Goal: Task Accomplishment & Management: Manage account settings

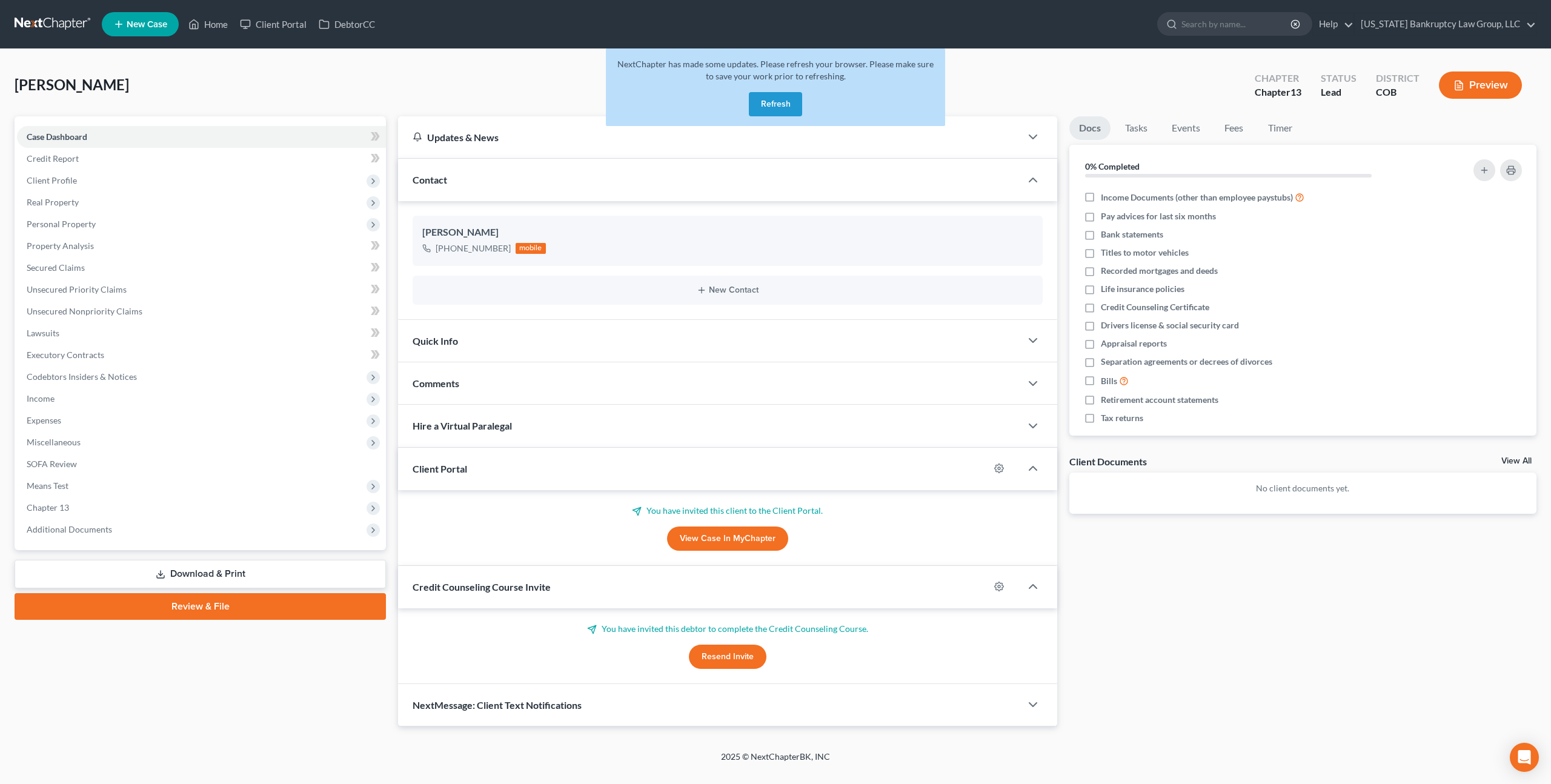
click at [773, 102] on button "Refresh" at bounding box center [776, 104] width 54 height 24
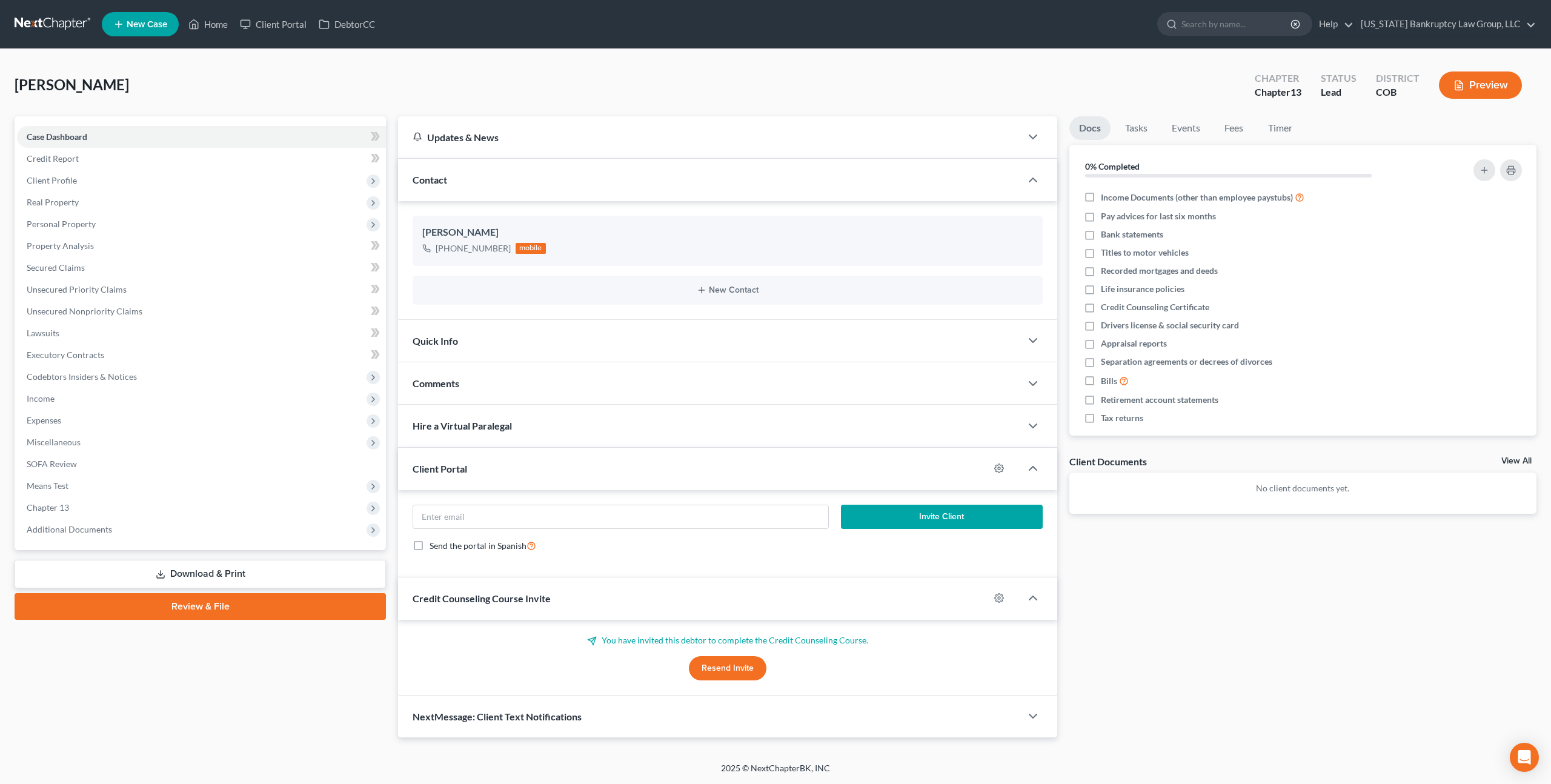
click at [569, 715] on span "NextMessage: Client Text Notifications" at bounding box center [497, 716] width 169 height 12
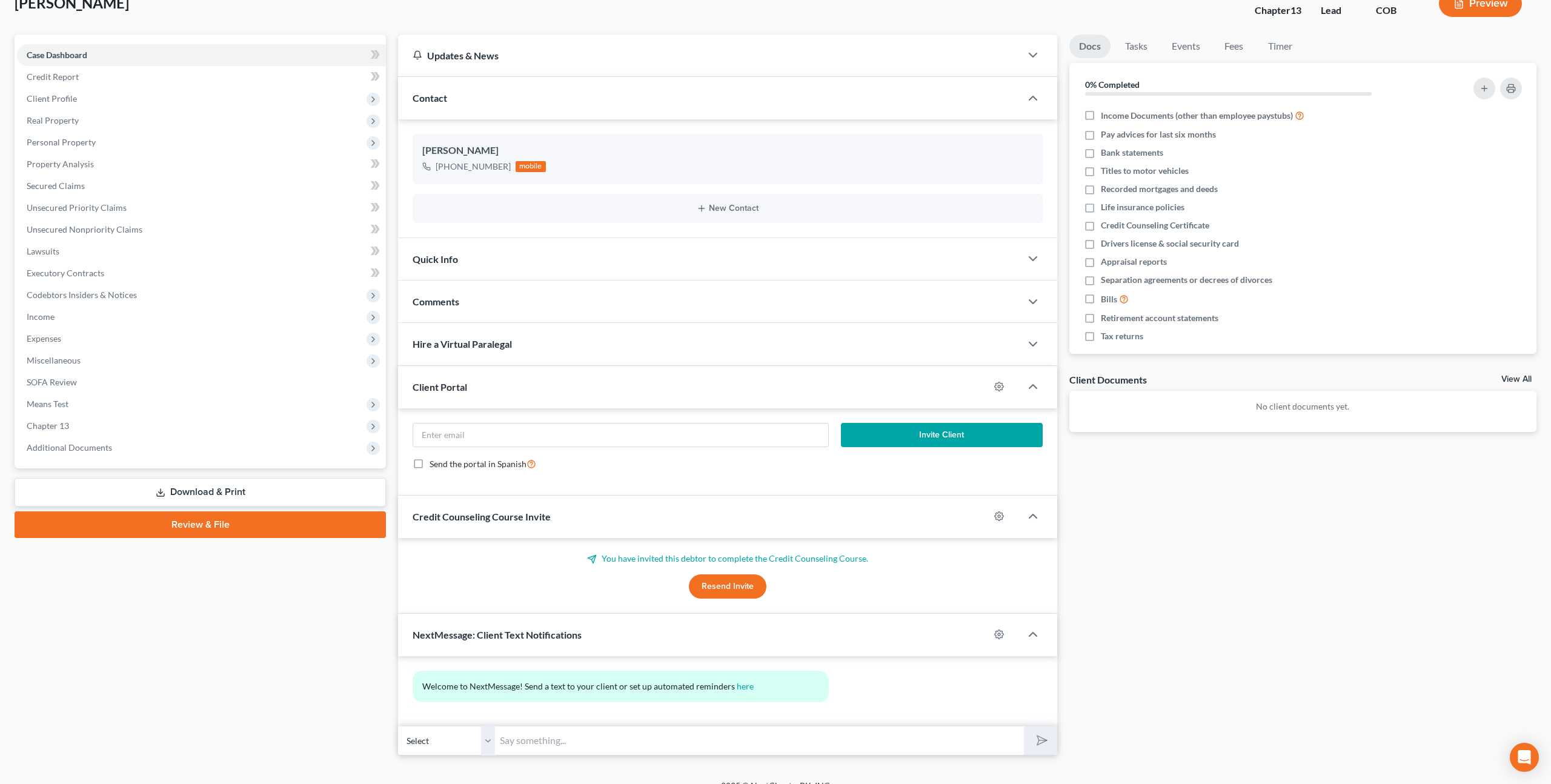
scroll to position [99, 0]
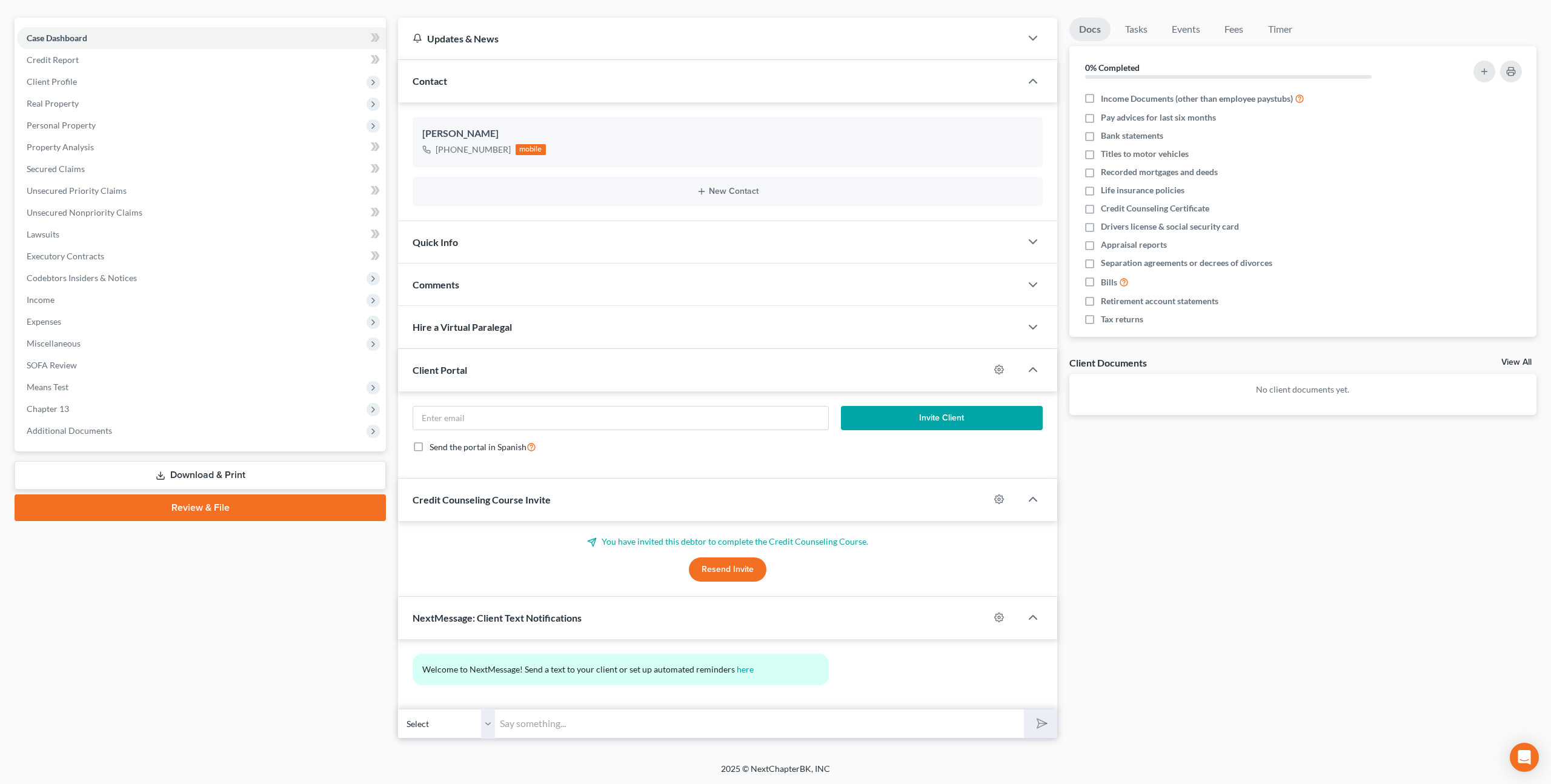
click at [527, 726] on input "text" at bounding box center [759, 724] width 529 height 30
type input "ajasjfhasdfhfhashdfhafhashfahsfdhashdfahsfhadhfahsfhasdhashfhfashfhasfhasfhahds…"
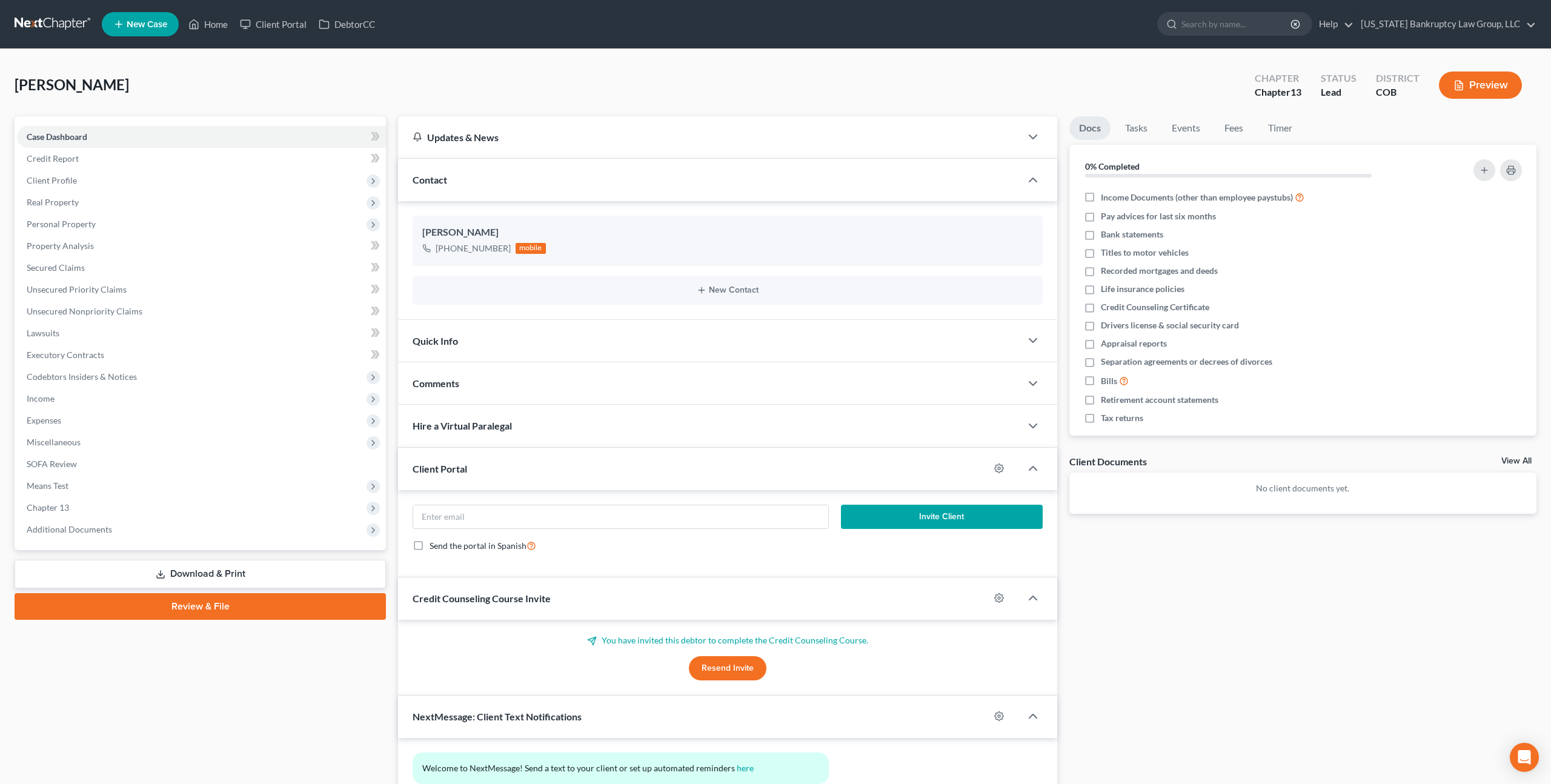
click at [56, 23] on link at bounding box center [53, 24] width 78 height 22
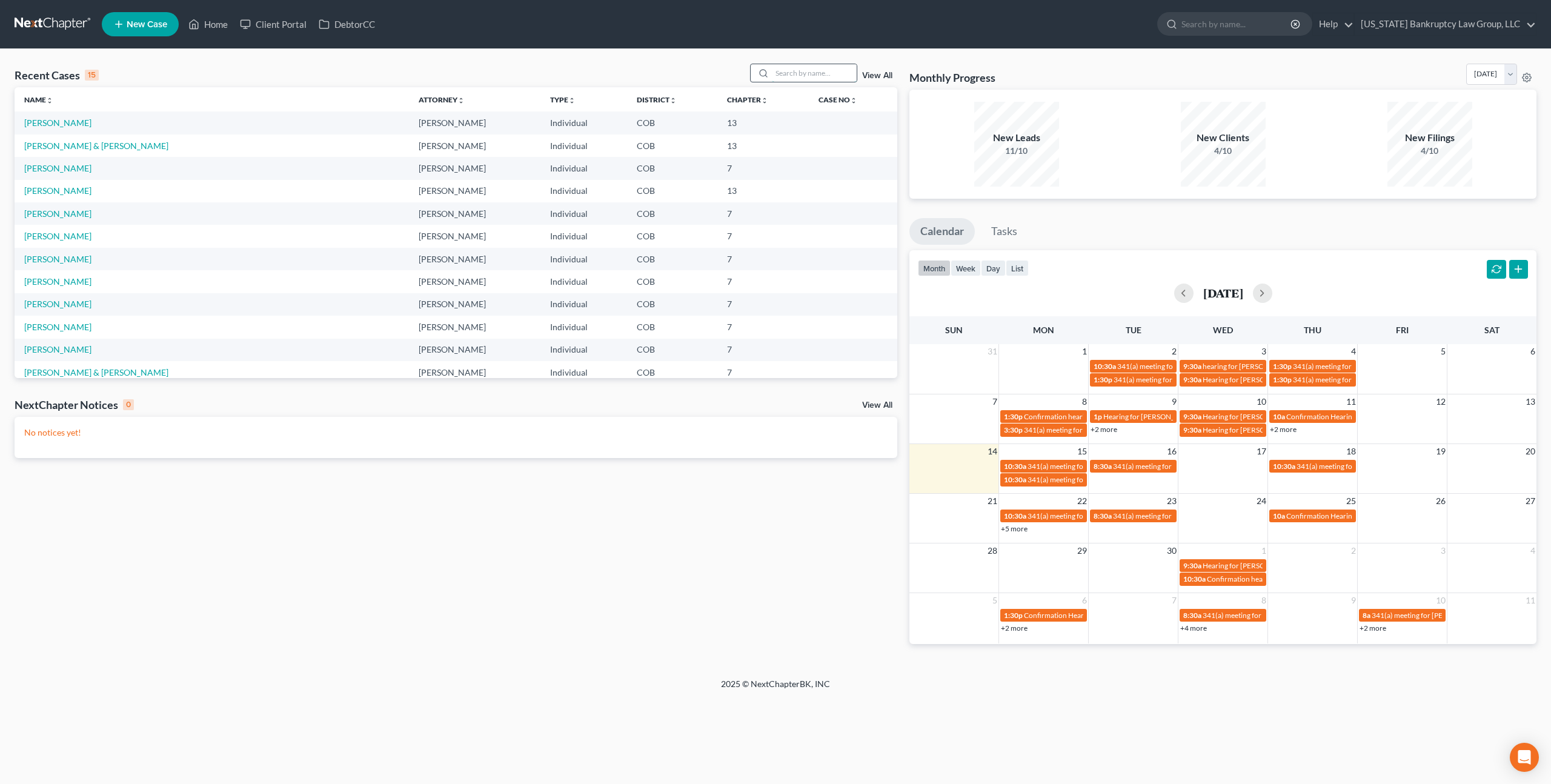
click at [781, 78] on input "search" at bounding box center [814, 73] width 84 height 18
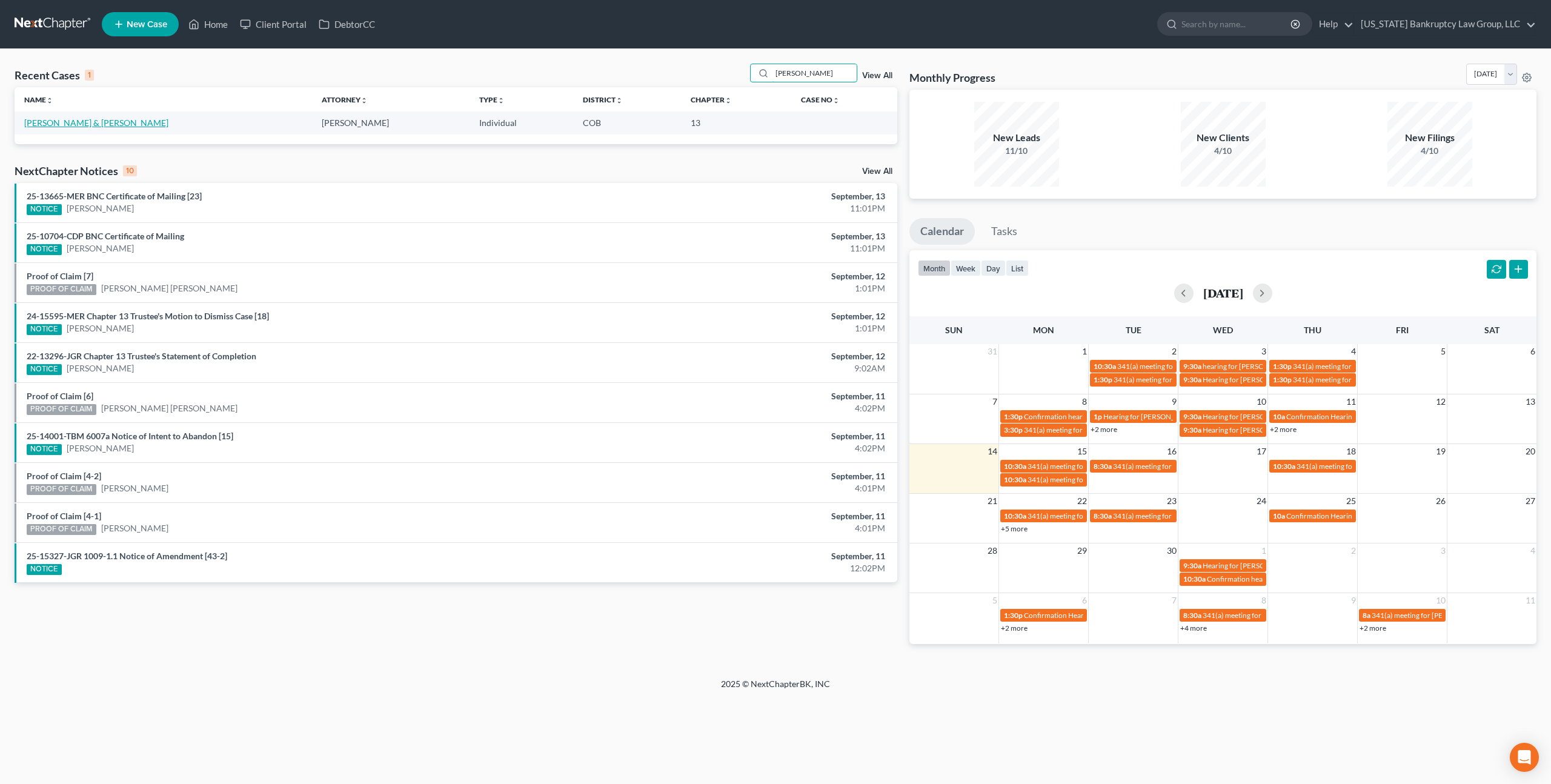
type input "mohr"
click at [77, 126] on link "[PERSON_NAME] & [PERSON_NAME]" at bounding box center [96, 123] width 144 height 10
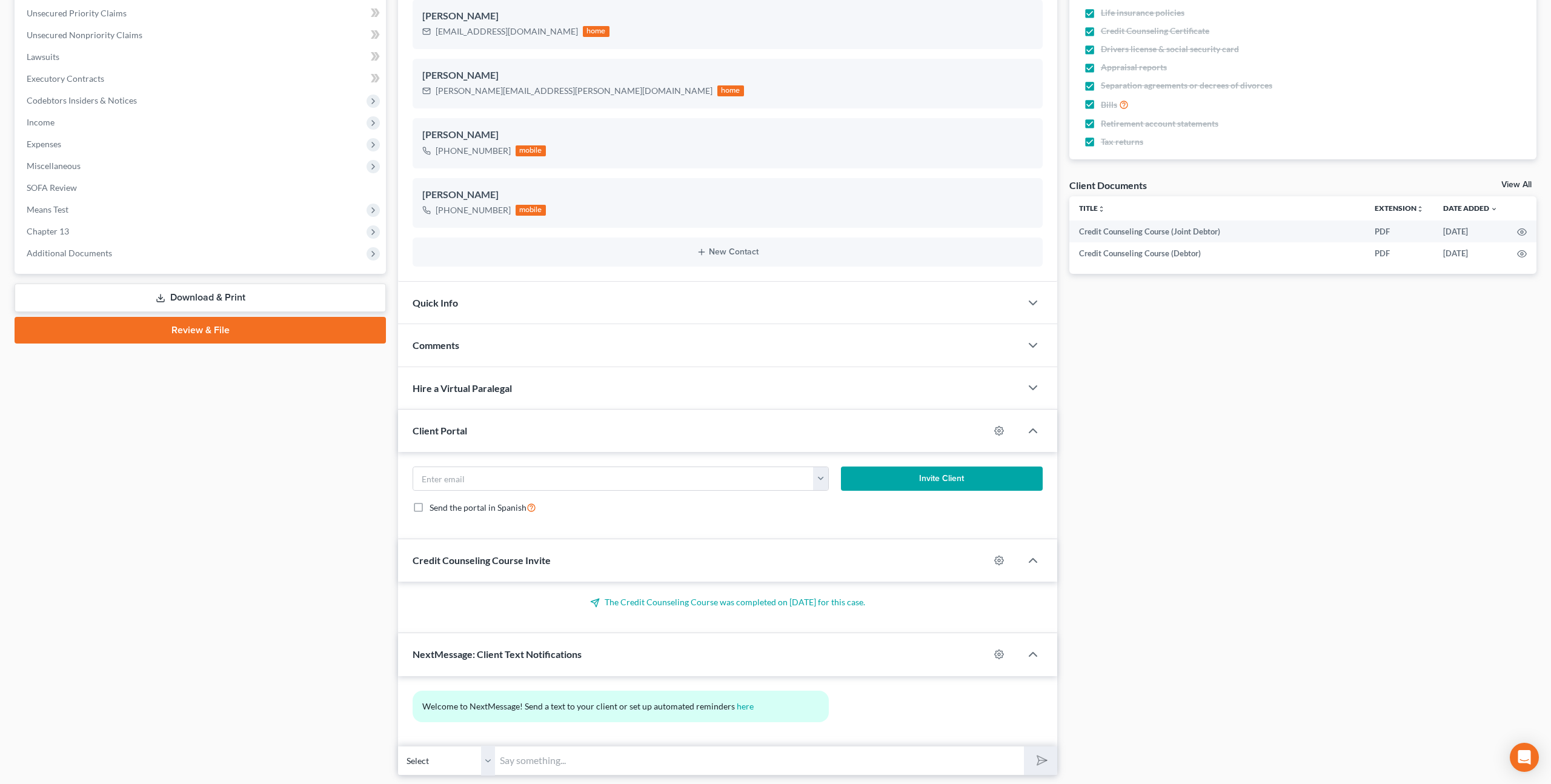
scroll to position [313, 0]
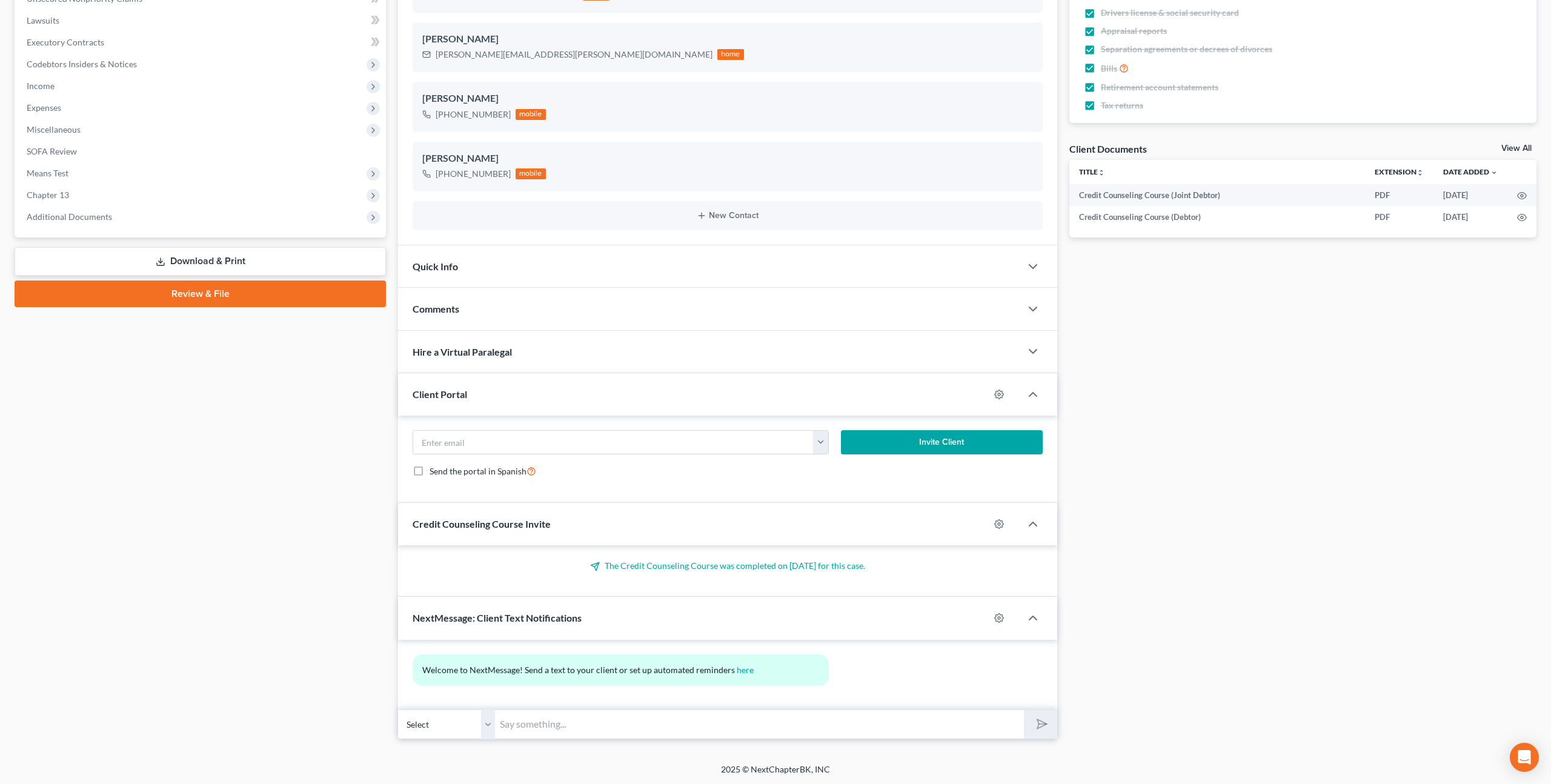
click at [563, 724] on input "text" at bounding box center [759, 725] width 529 height 30
paste input "Jessica/Adam - we've started preparing your case and need some additional infor…"
type input "Jessica/Adam - we've started preparing your case and need some additional infor…"
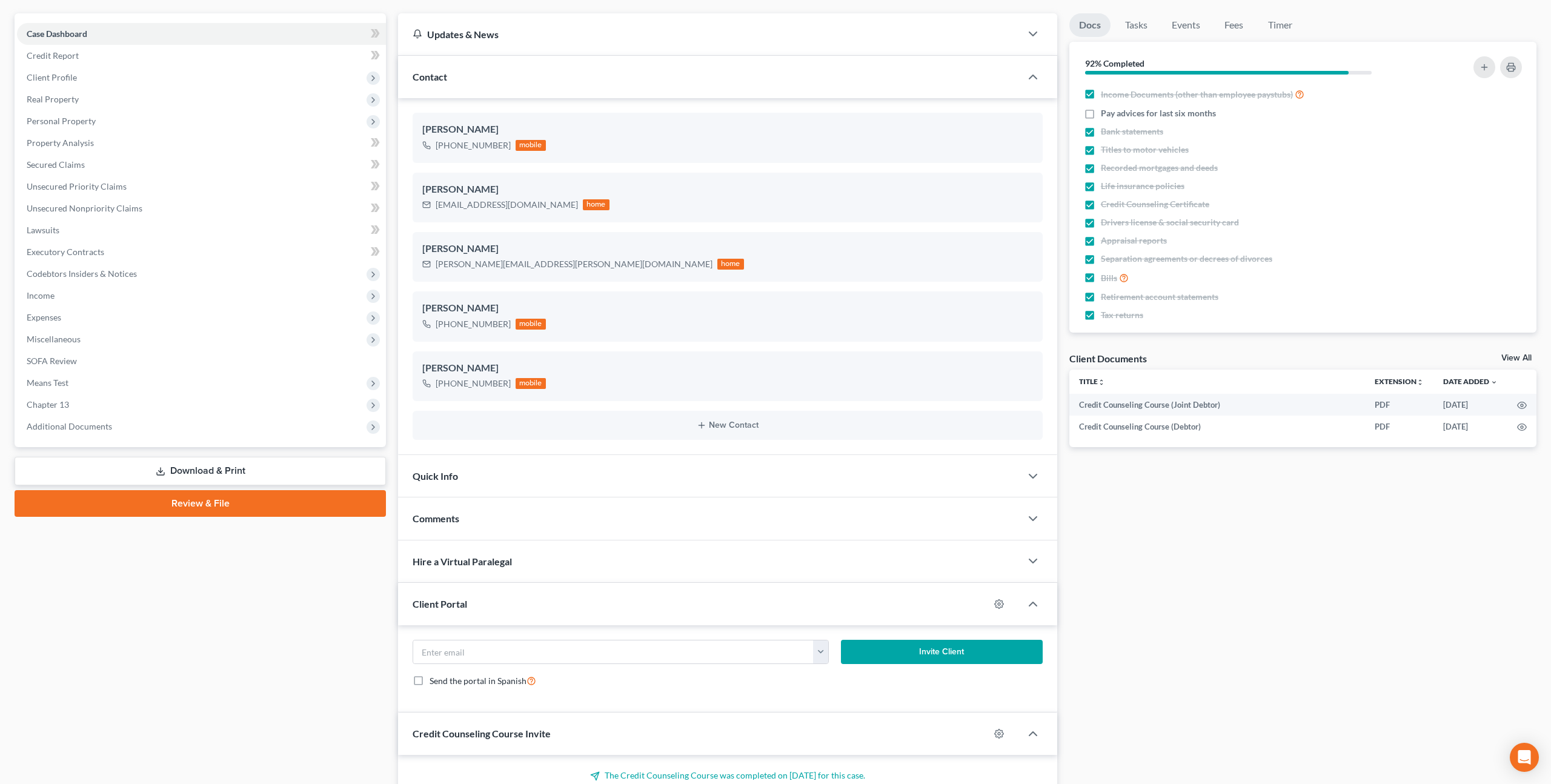
scroll to position [0, 0]
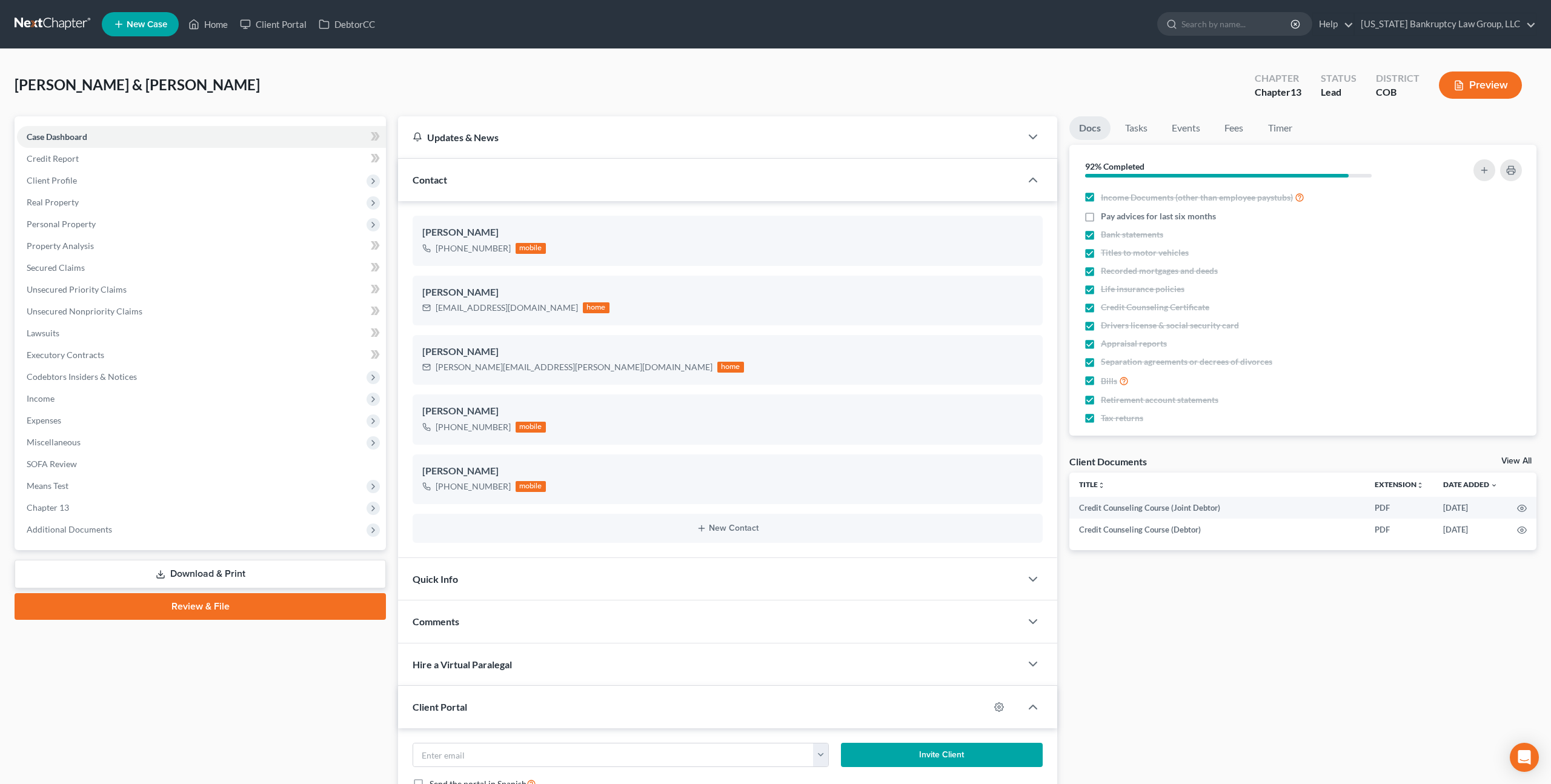
click at [72, 27] on link at bounding box center [53, 24] width 78 height 22
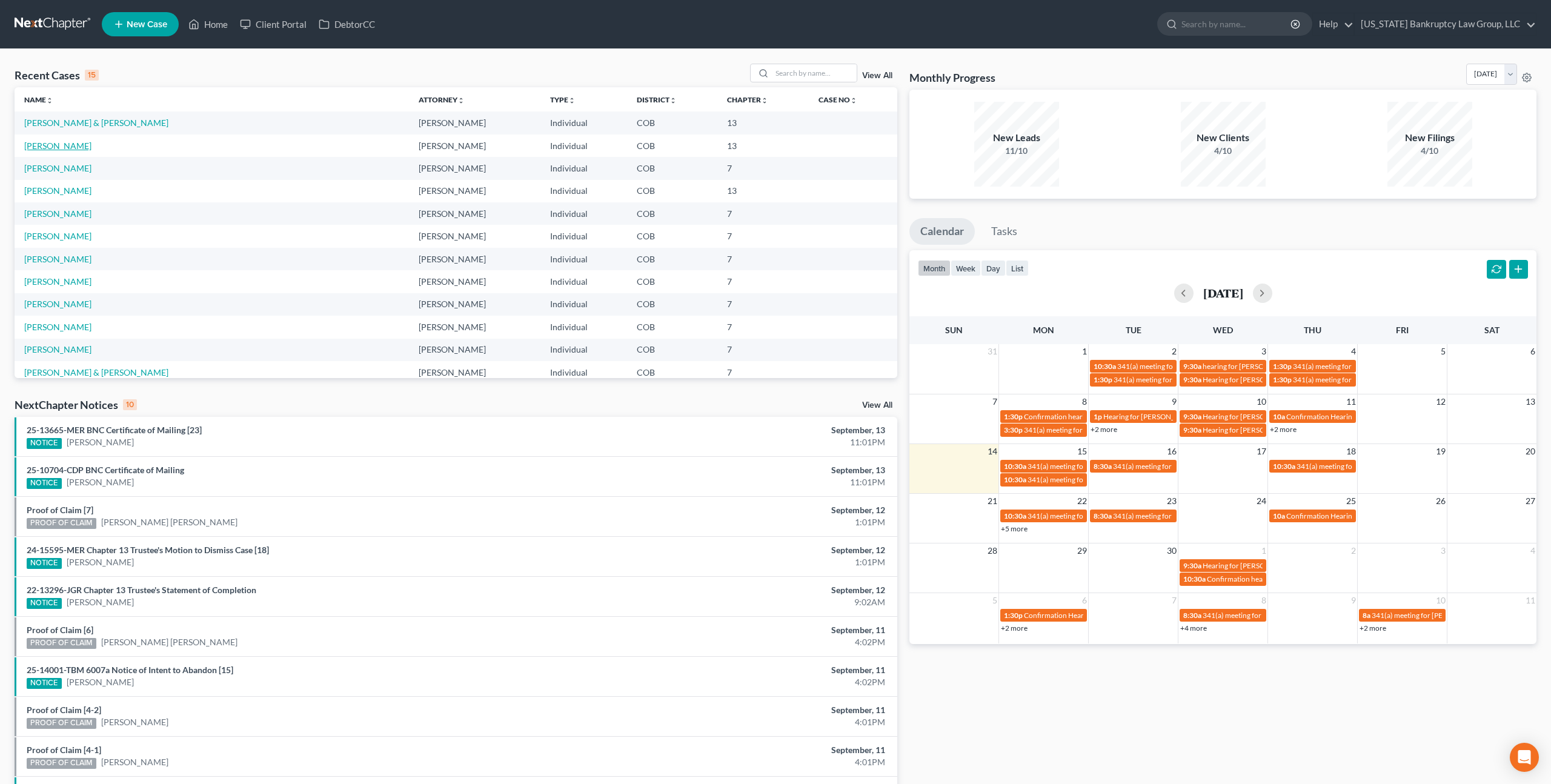
click at [80, 145] on link "[PERSON_NAME]" at bounding box center [58, 145] width 67 height 10
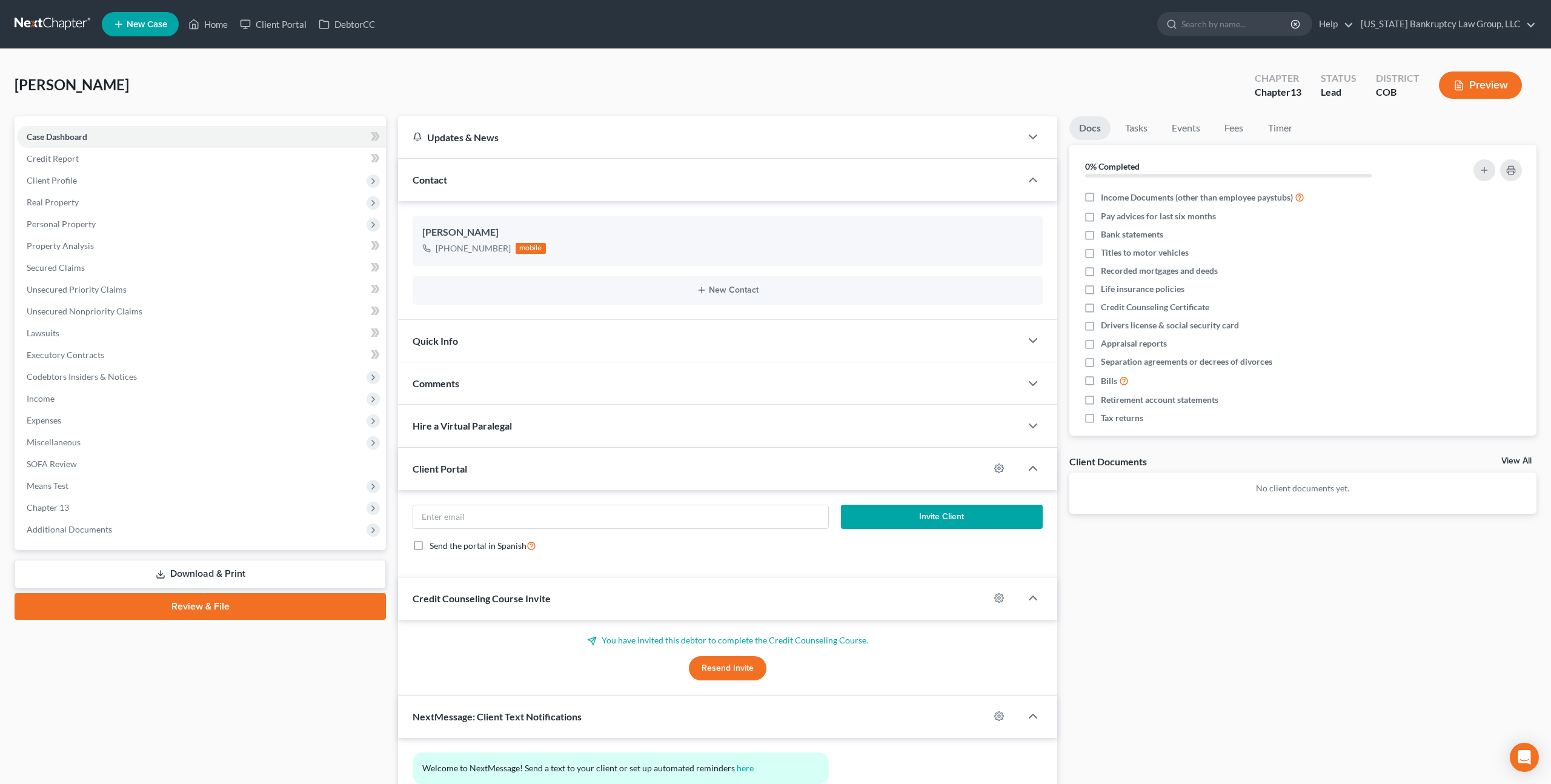
scroll to position [99, 0]
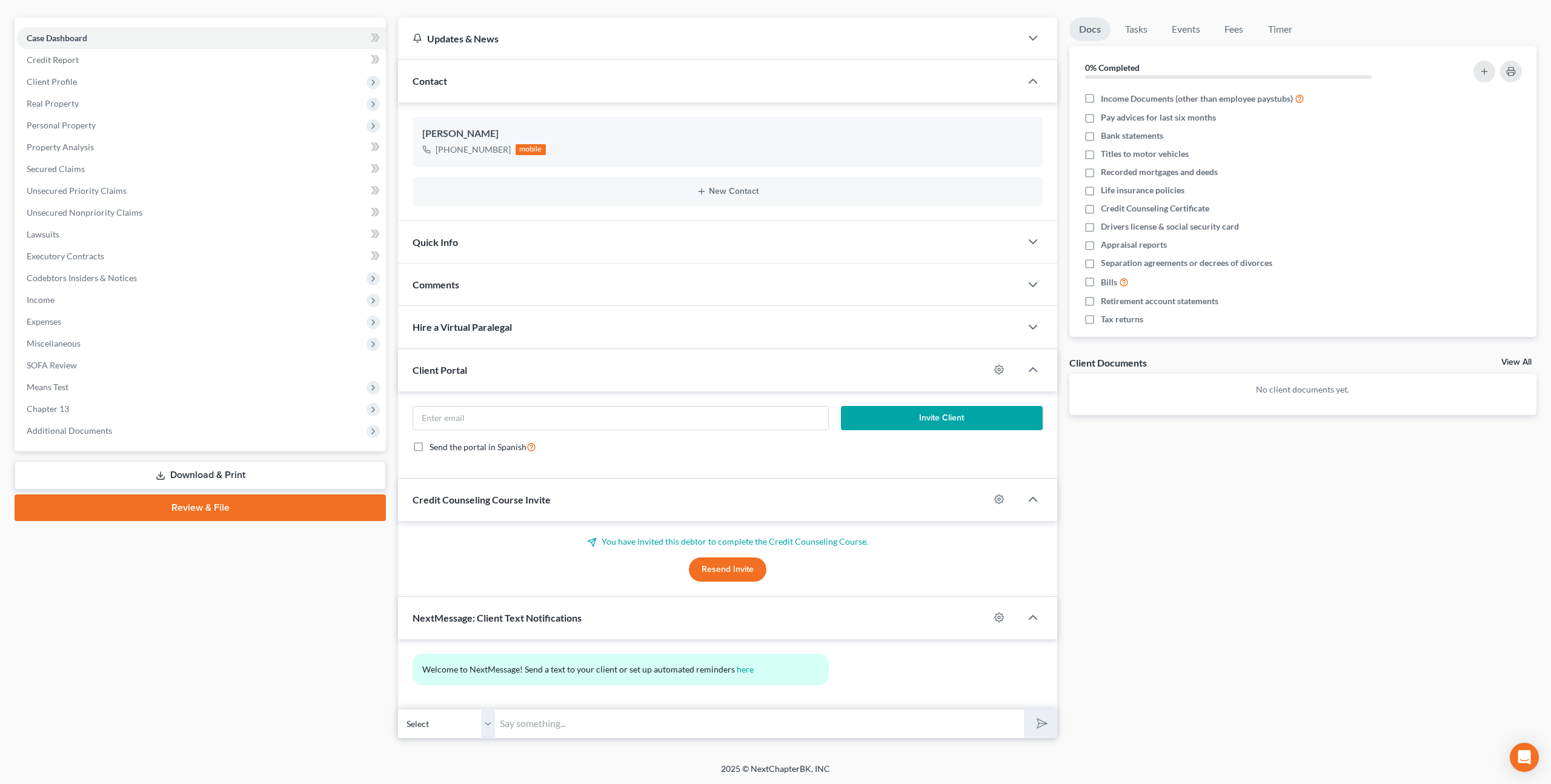
click at [523, 725] on input "text" at bounding box center [759, 724] width 529 height 30
paste input "Jessica/Adam - we've started preparing your case and need some additional infor…"
type input "Jessica/Adam - we've started preparing your case and need some additional infor…"
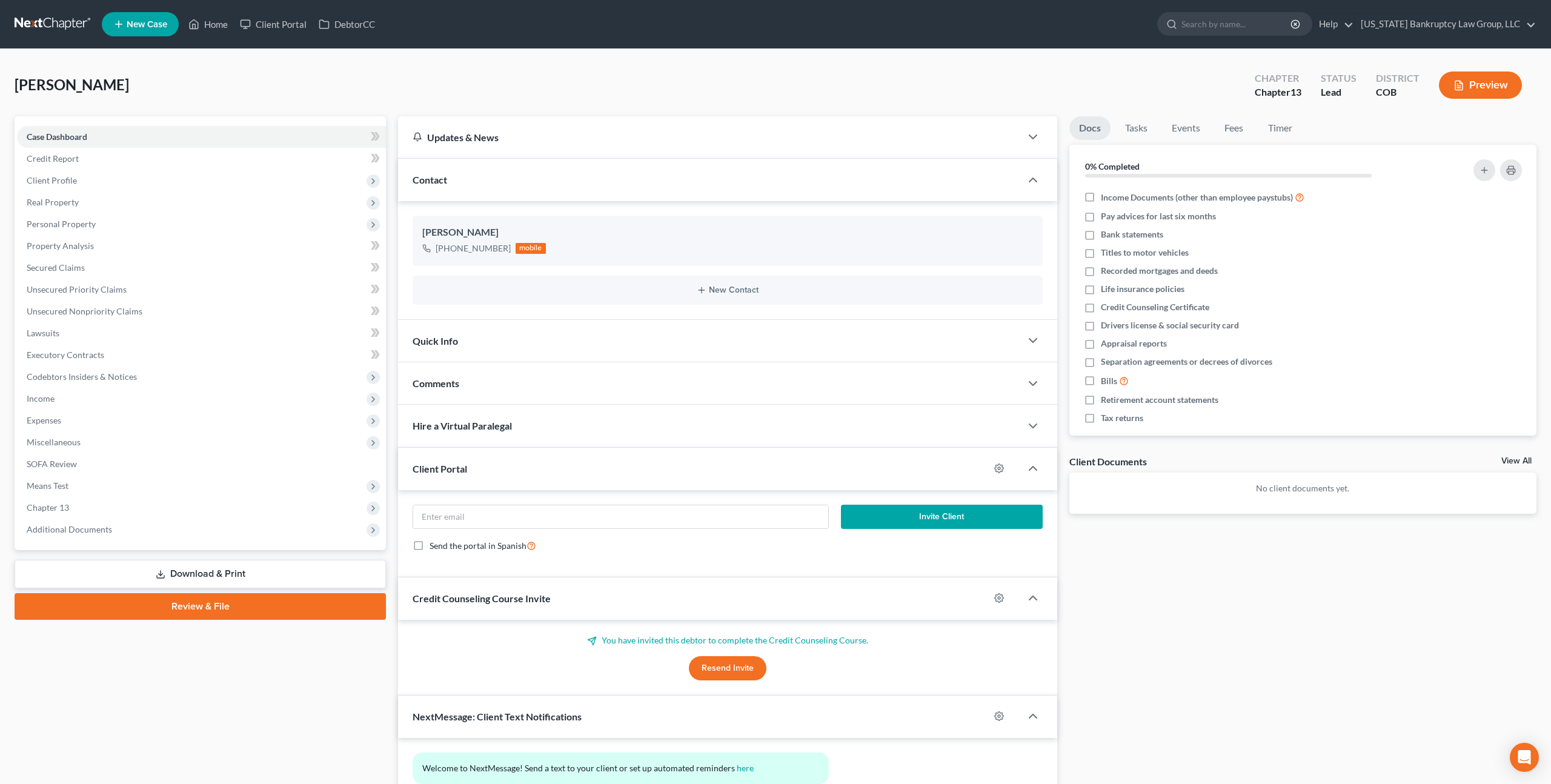
click at [59, 21] on link at bounding box center [53, 24] width 78 height 22
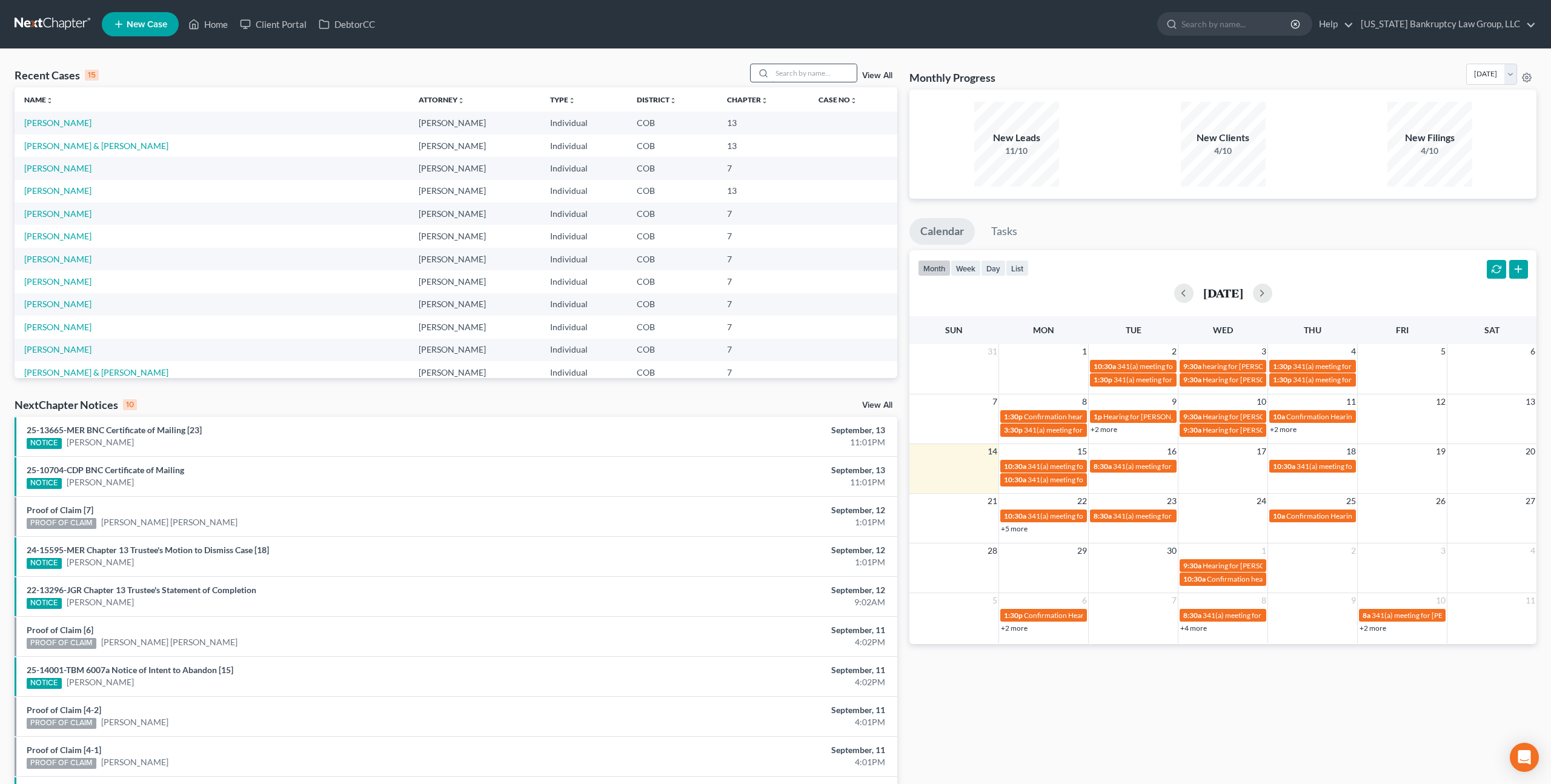
click at [807, 74] on input "search" at bounding box center [814, 73] width 84 height 18
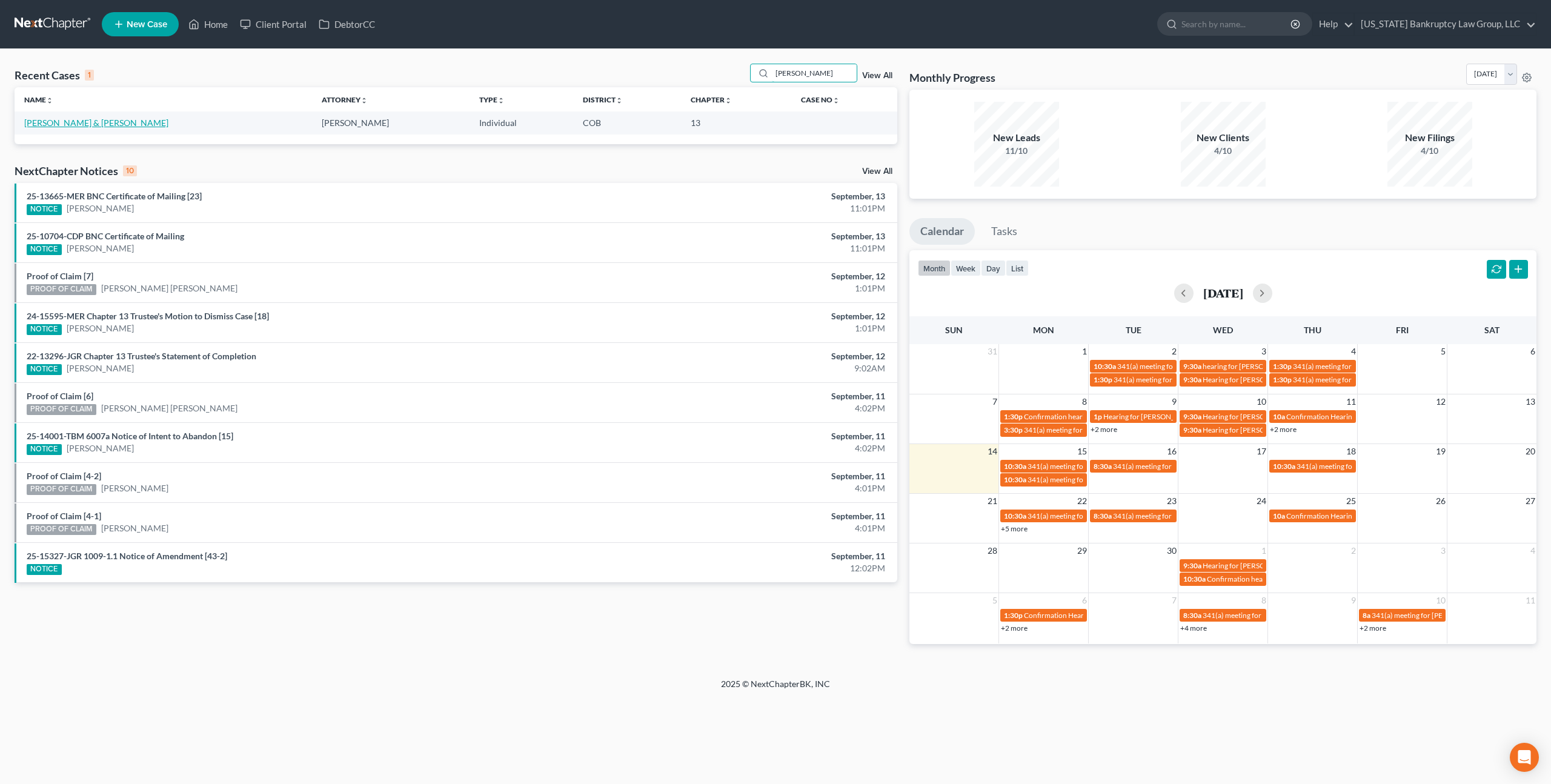
type input "[PERSON_NAME]"
click at [79, 122] on link "[PERSON_NAME] & [PERSON_NAME]" at bounding box center [96, 123] width 144 height 10
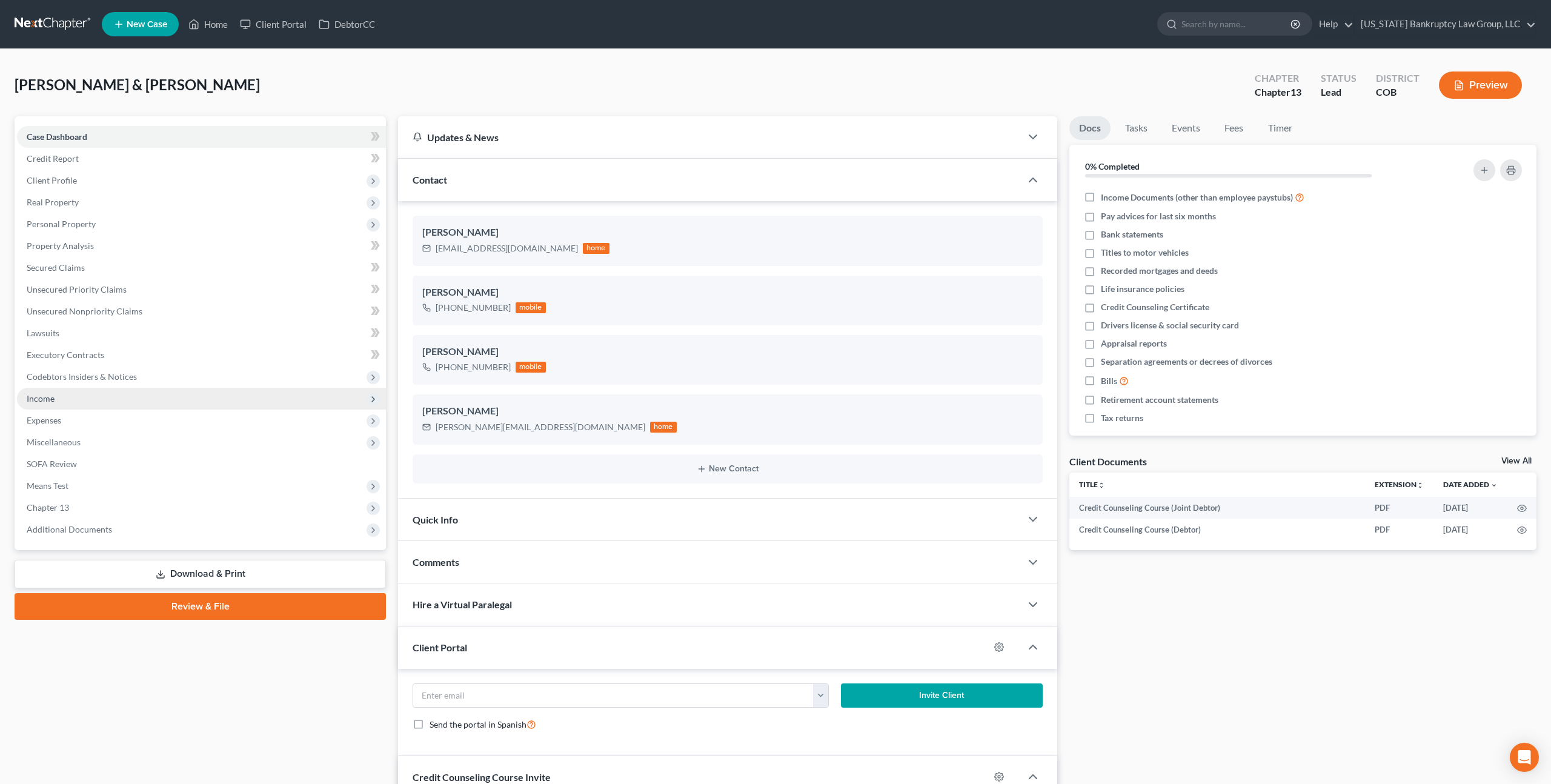
click at [62, 402] on span "Income" at bounding box center [201, 399] width 369 height 22
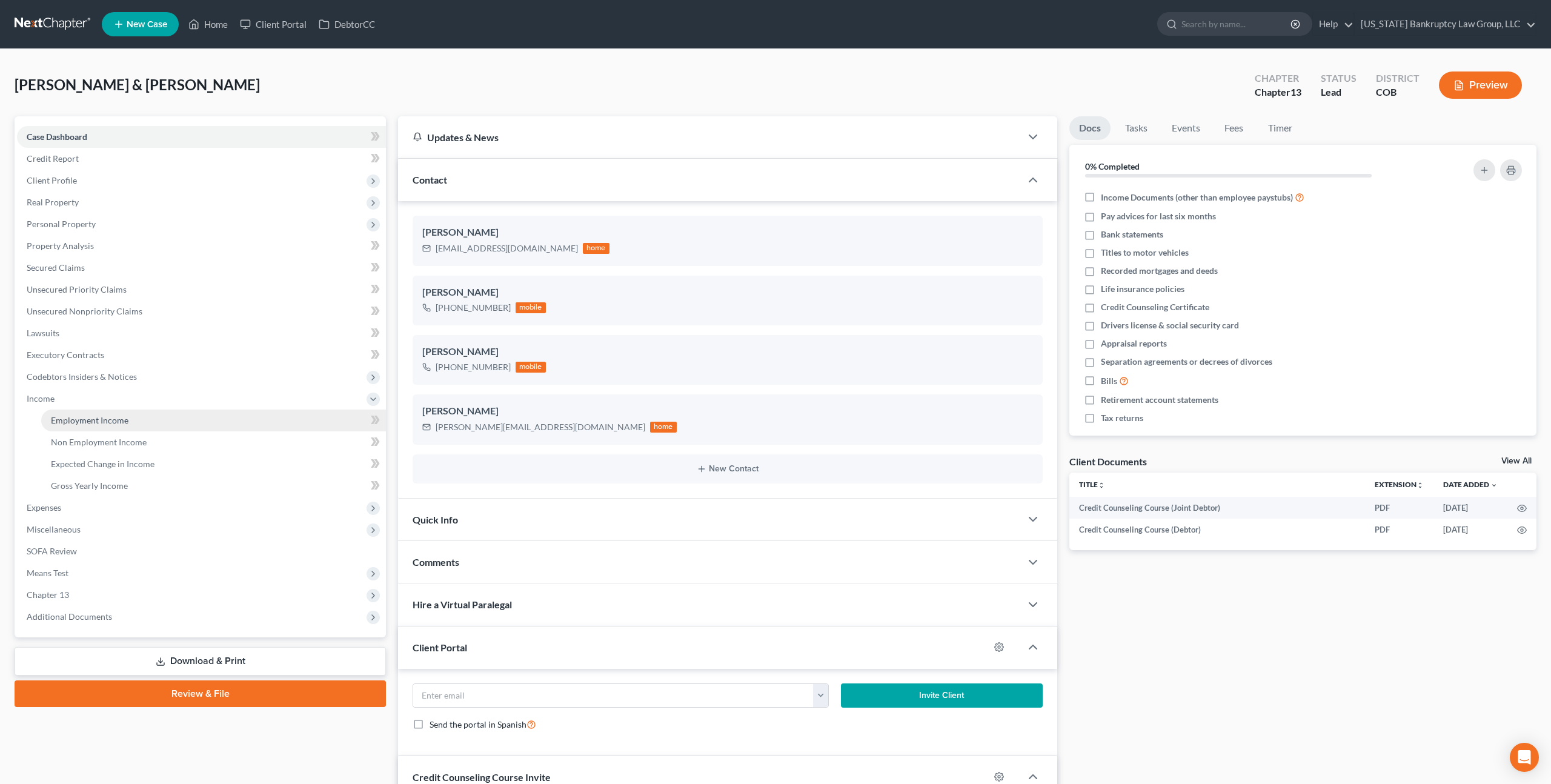
click at [73, 416] on span "Employment Income" at bounding box center [89, 420] width 78 height 10
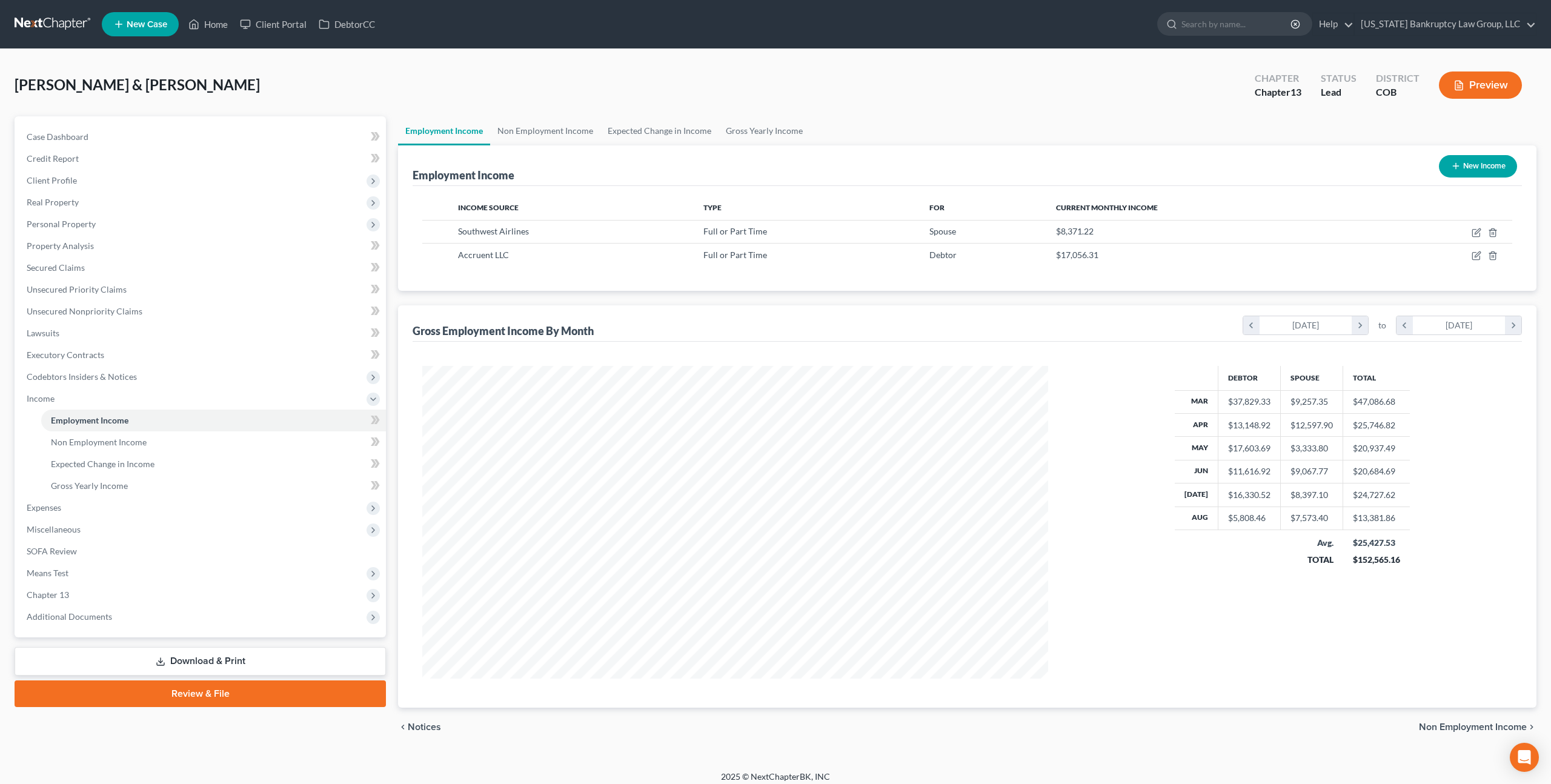
scroll to position [313, 650]
click at [1476, 232] on icon "button" at bounding box center [1477, 231] width 6 height 6
select select "0"
select select "45"
select select "1"
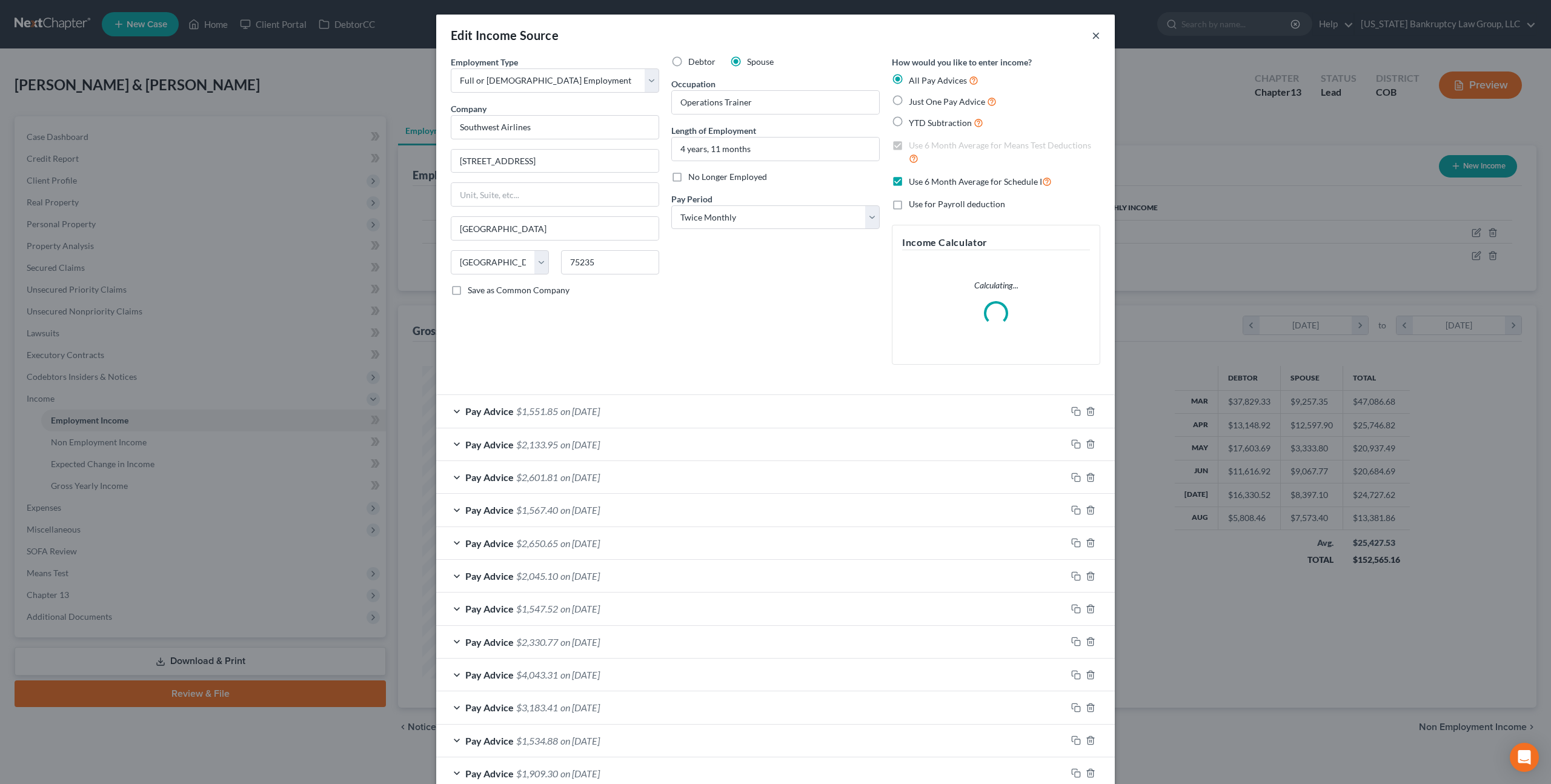
click at [1094, 38] on button "×" at bounding box center [1096, 34] width 8 height 14
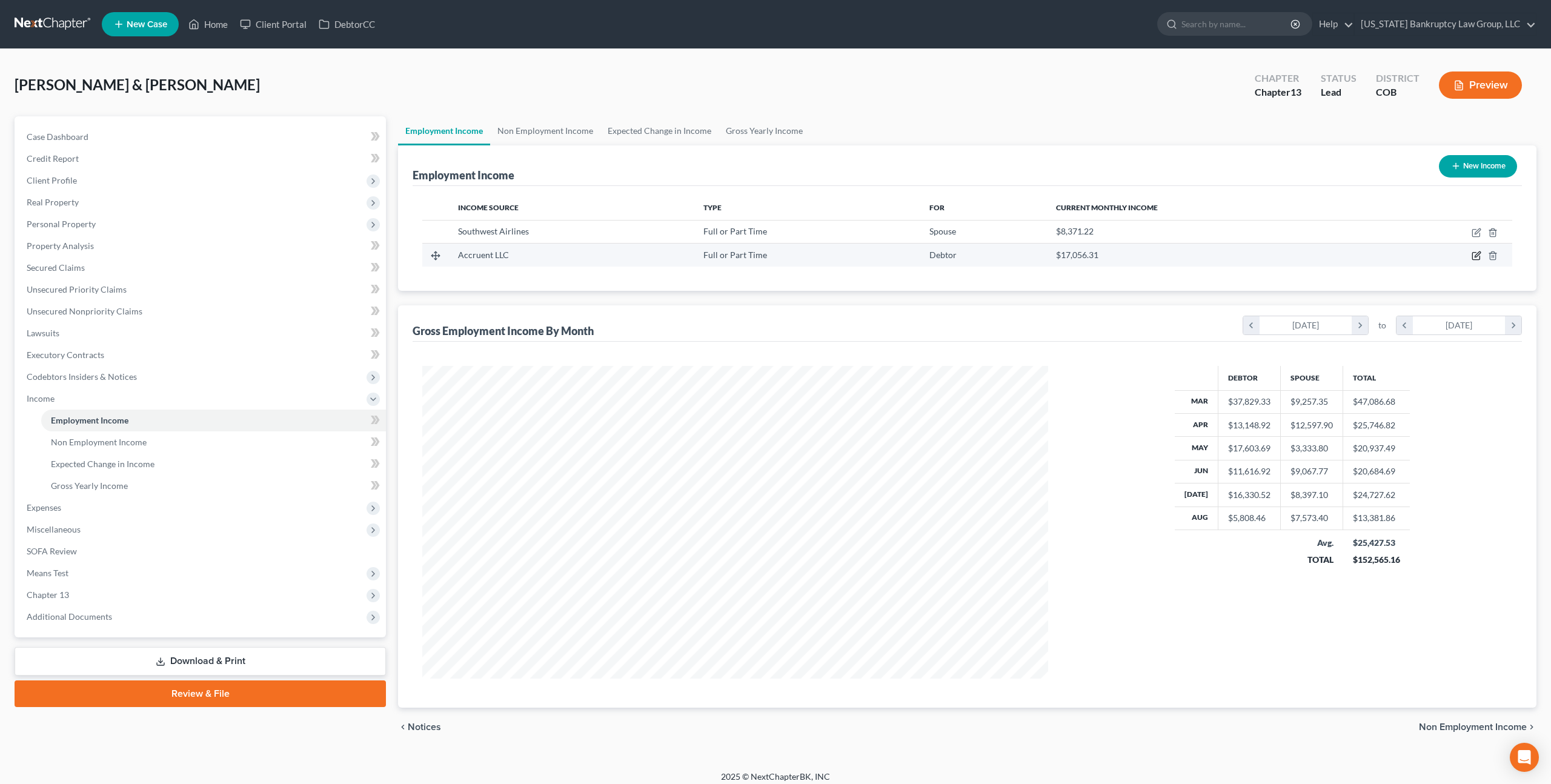
click at [1477, 258] on icon "button" at bounding box center [1477, 256] width 10 height 10
select select "0"
select select "45"
select select "2"
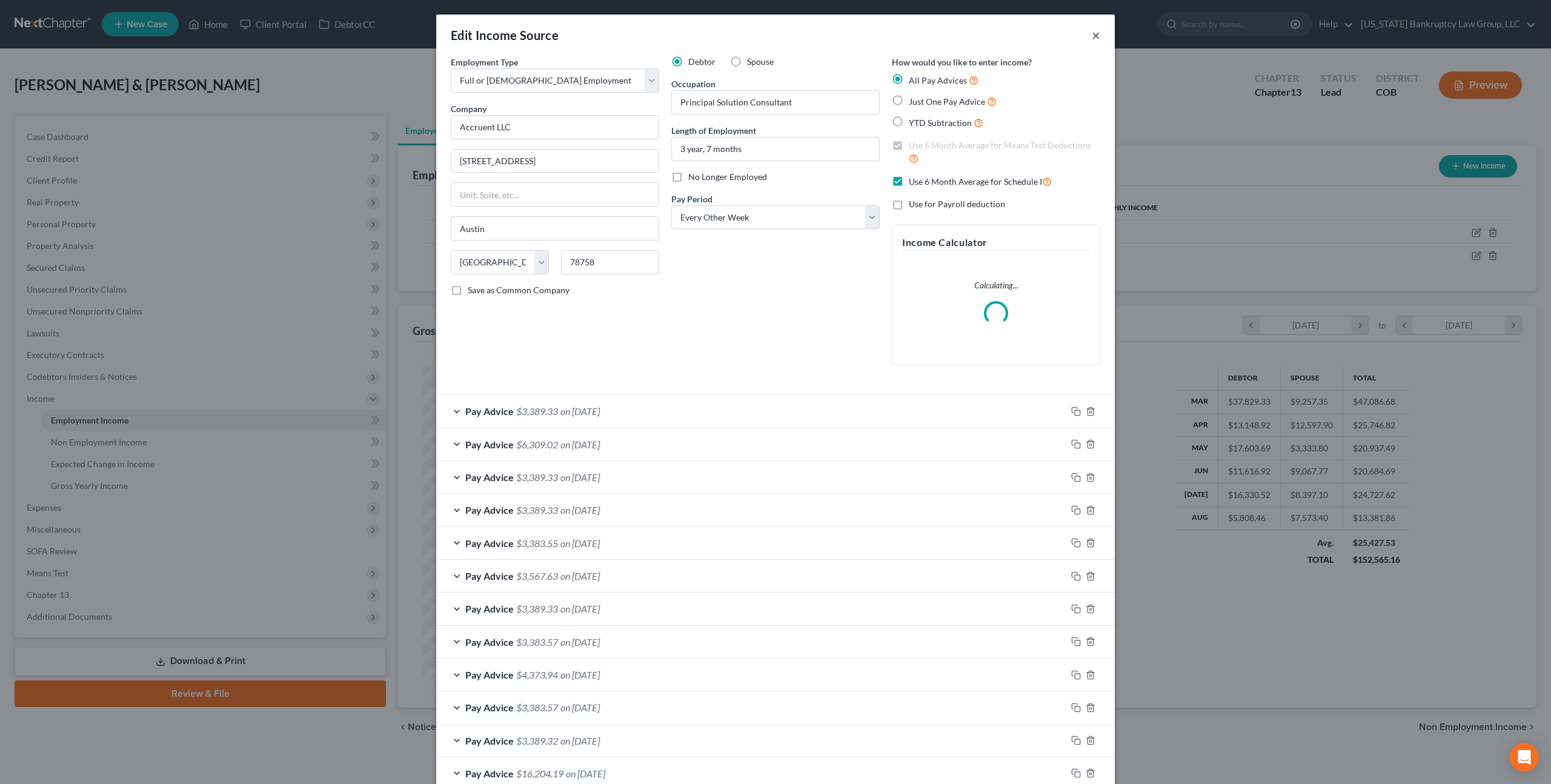
click at [1098, 37] on button "×" at bounding box center [1096, 34] width 8 height 14
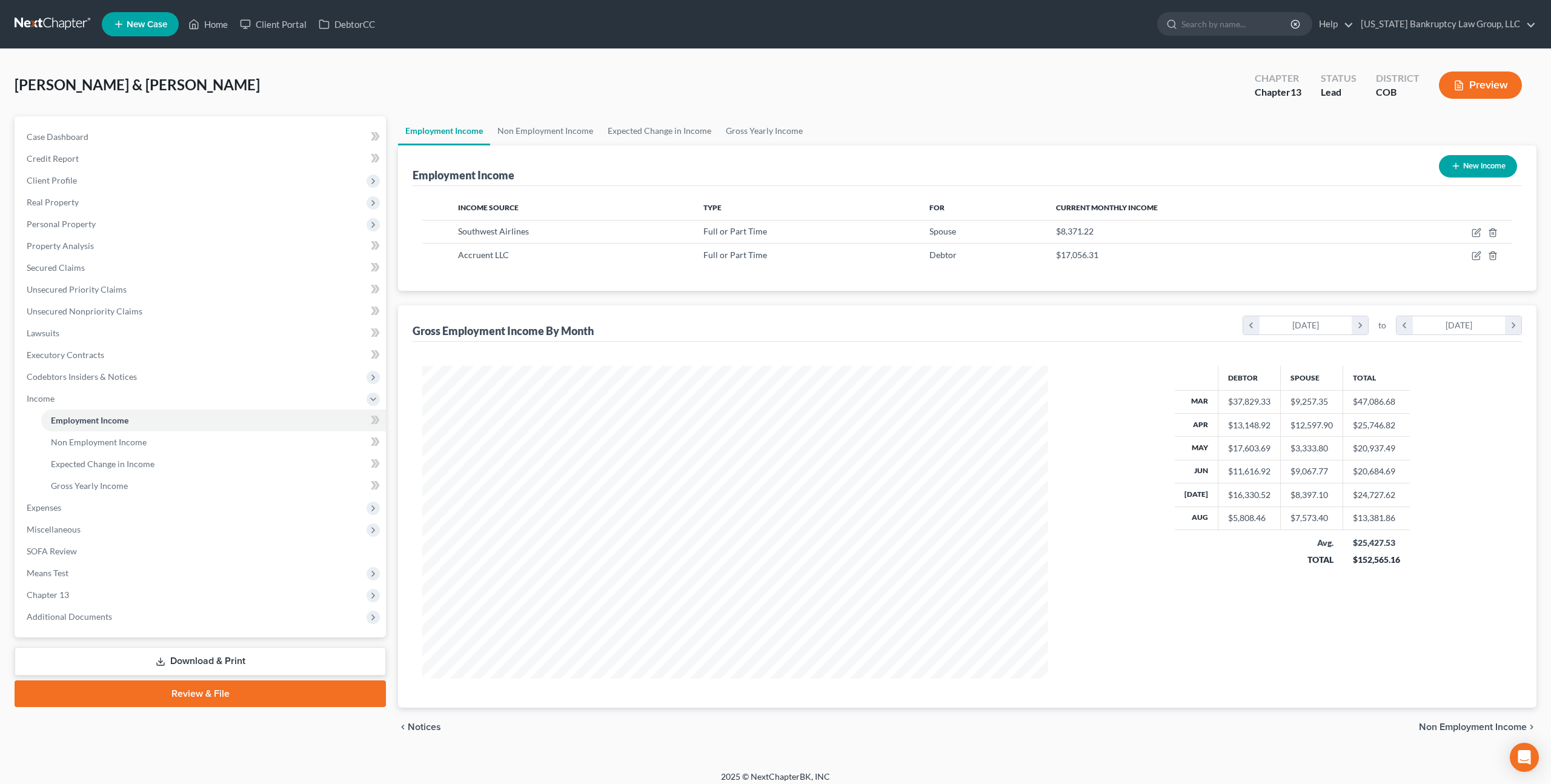
click at [133, 23] on span "New Case" at bounding box center [146, 24] width 41 height 9
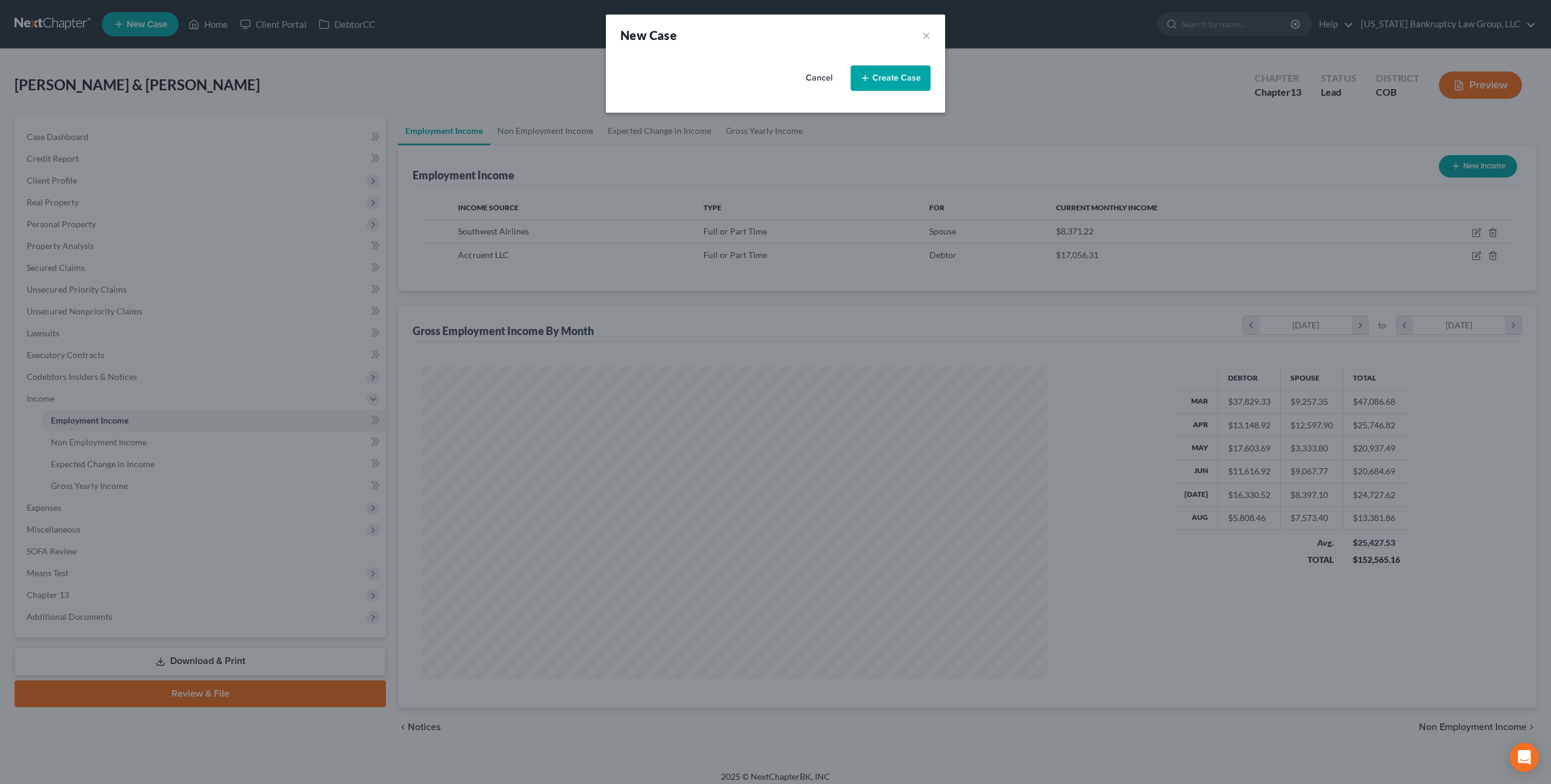
select select "11"
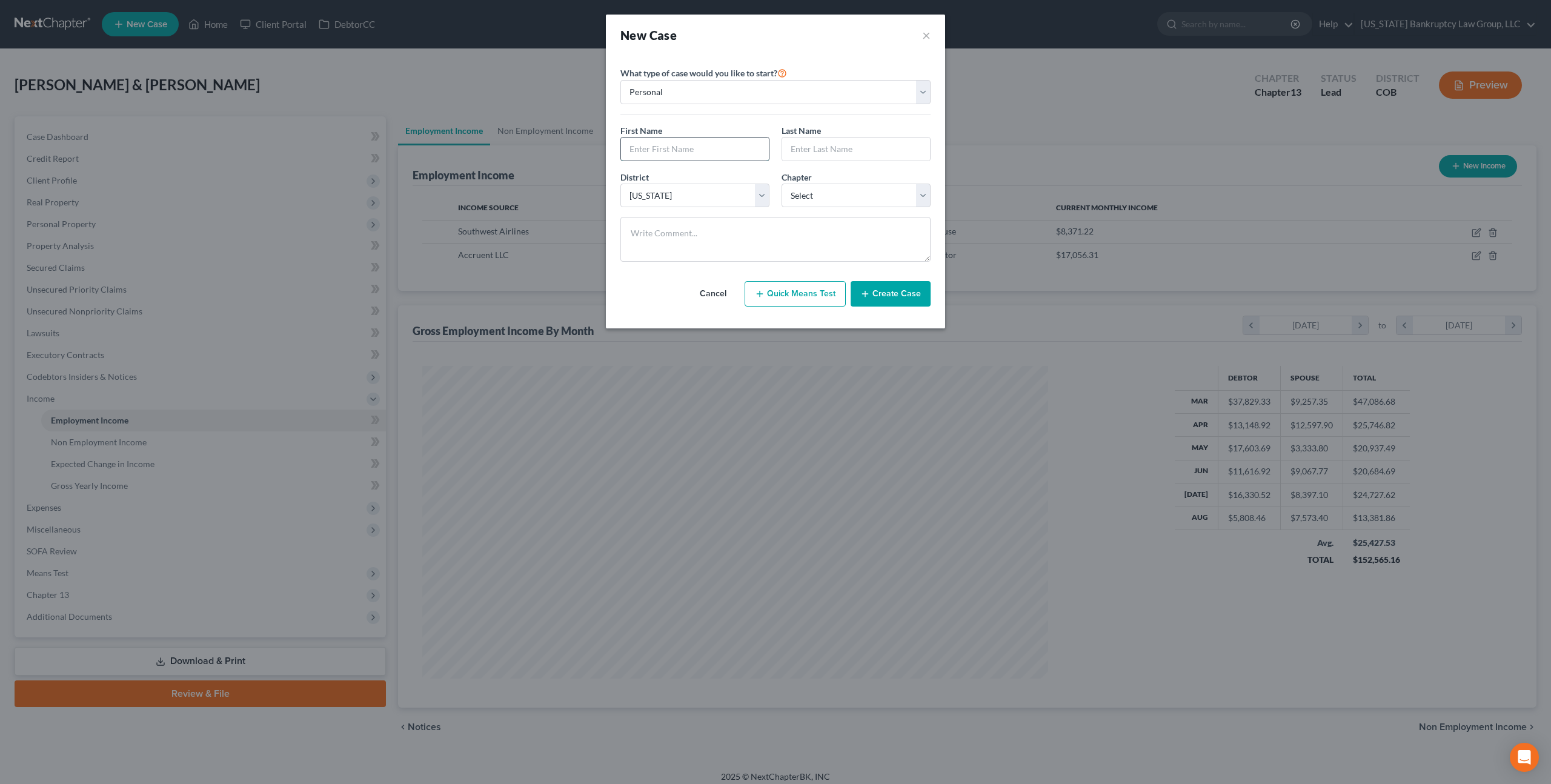
click at [681, 145] on input "text" at bounding box center [695, 150] width 148 height 23
type input "Mitchell"
type input "Maddox"
click at [800, 191] on select "Select 7 11 12 13" at bounding box center [856, 196] width 149 height 24
select select "0"
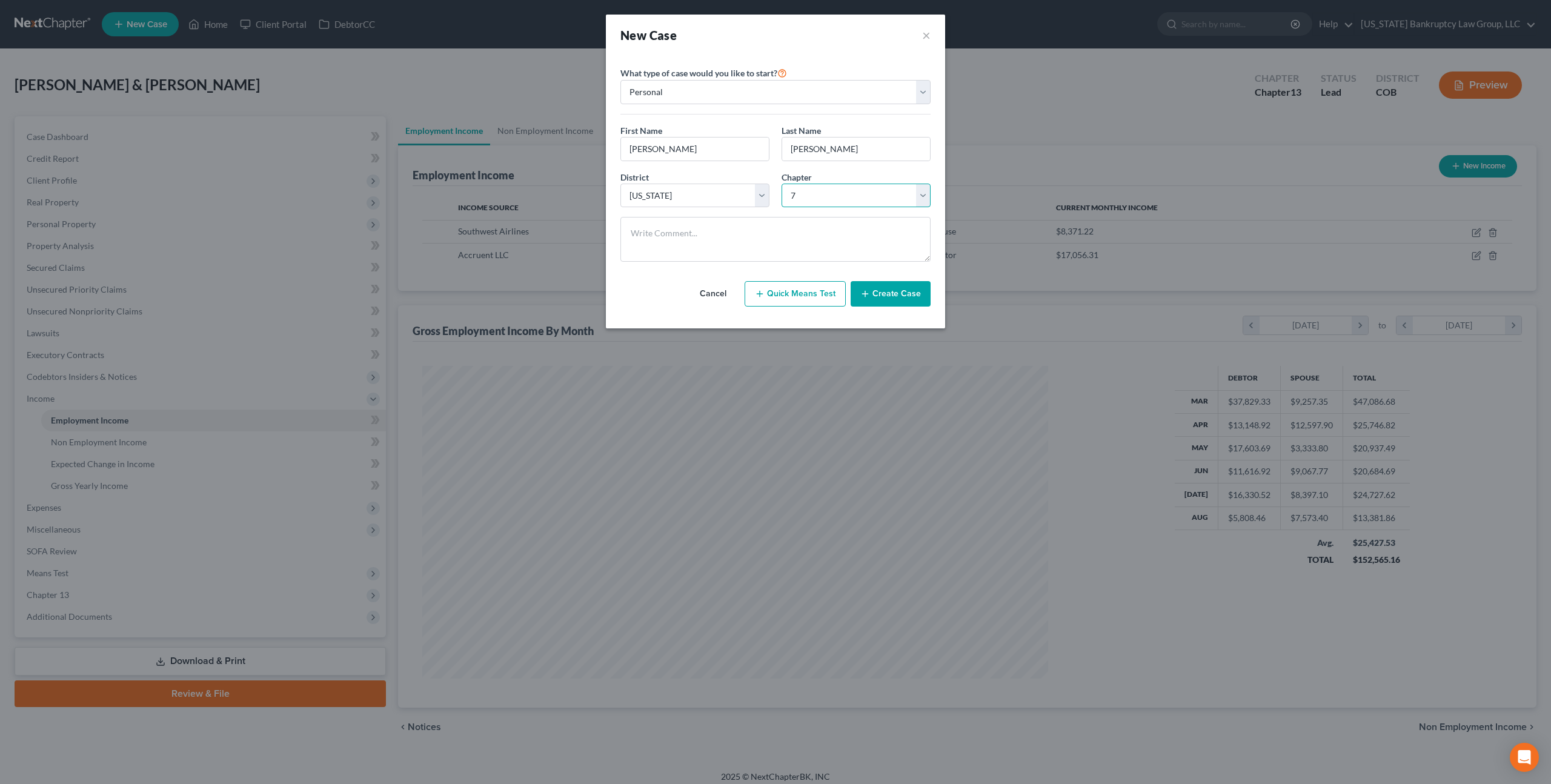
click at [782, 184] on select "Select 7 11 12 13" at bounding box center [856, 196] width 149 height 24
click at [890, 288] on button "Create Case" at bounding box center [890, 293] width 80 height 25
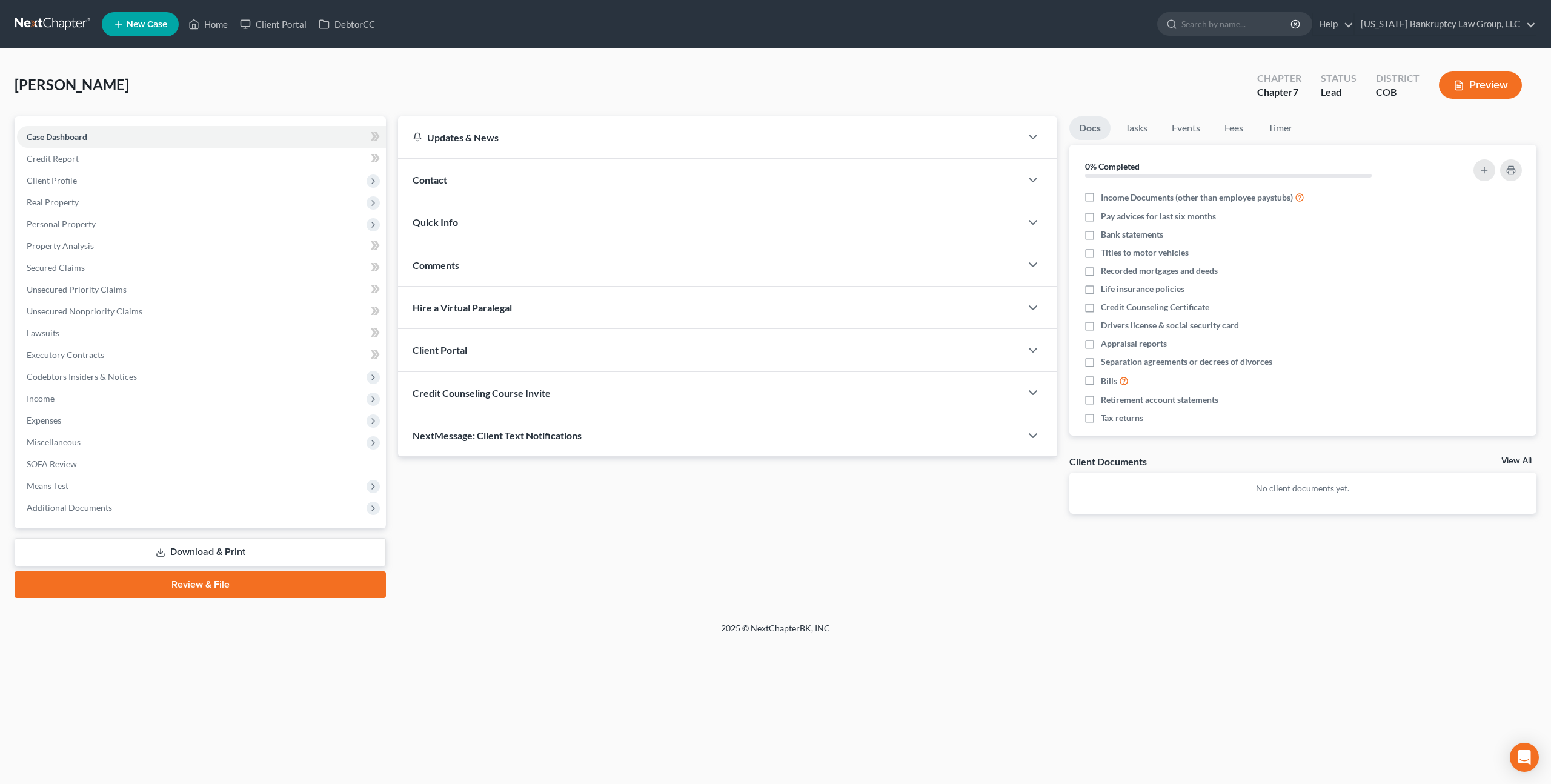
click at [526, 348] on div "Client Portal" at bounding box center [709, 350] width 623 height 42
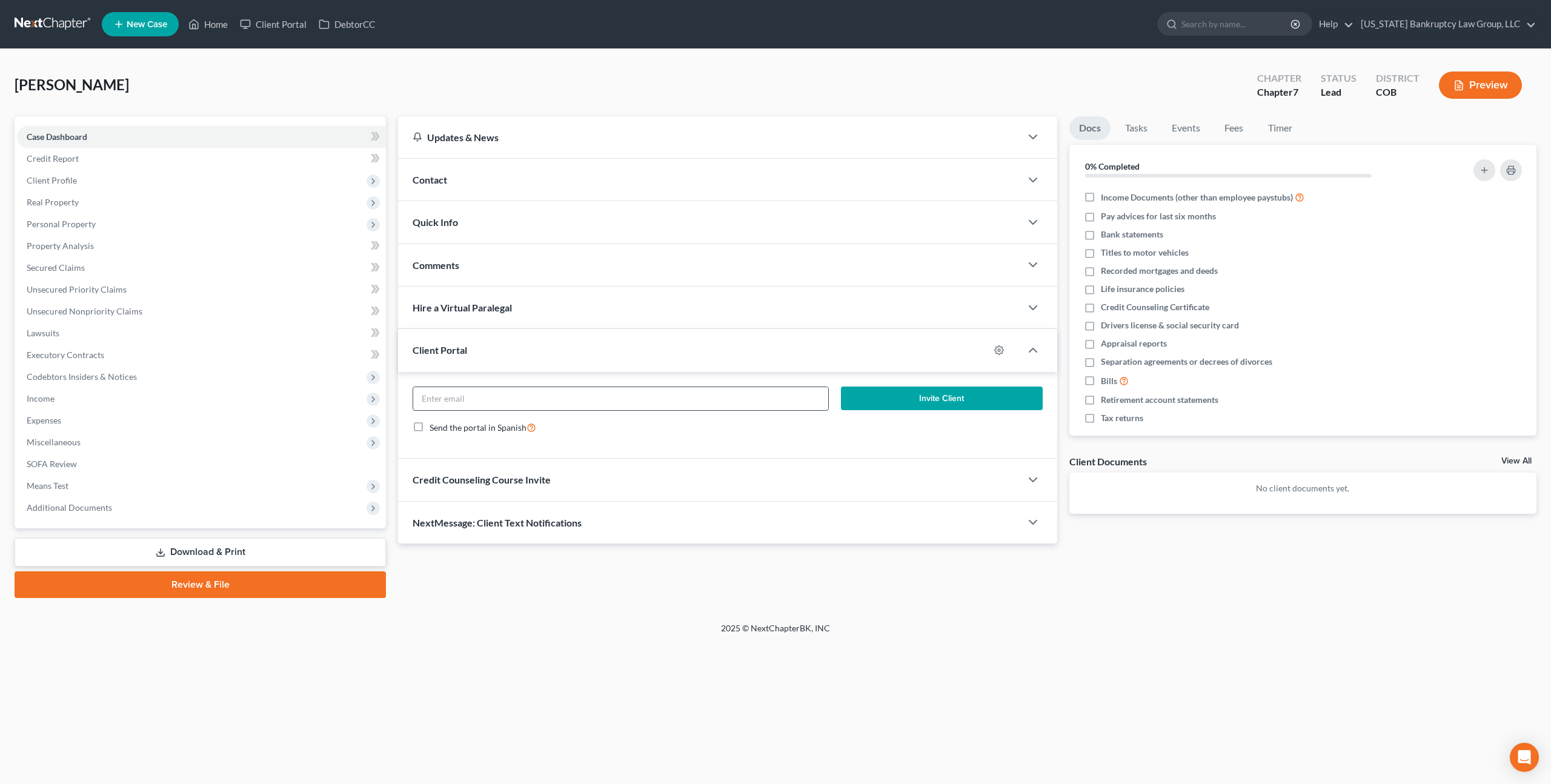
click at [533, 393] on input "email" at bounding box center [620, 399] width 415 height 23
paste input "mmaddox0904@hotmail.com"
type input "mmaddox0904@hotmail.com"
click at [855, 395] on button "Invite Client" at bounding box center [941, 398] width 202 height 24
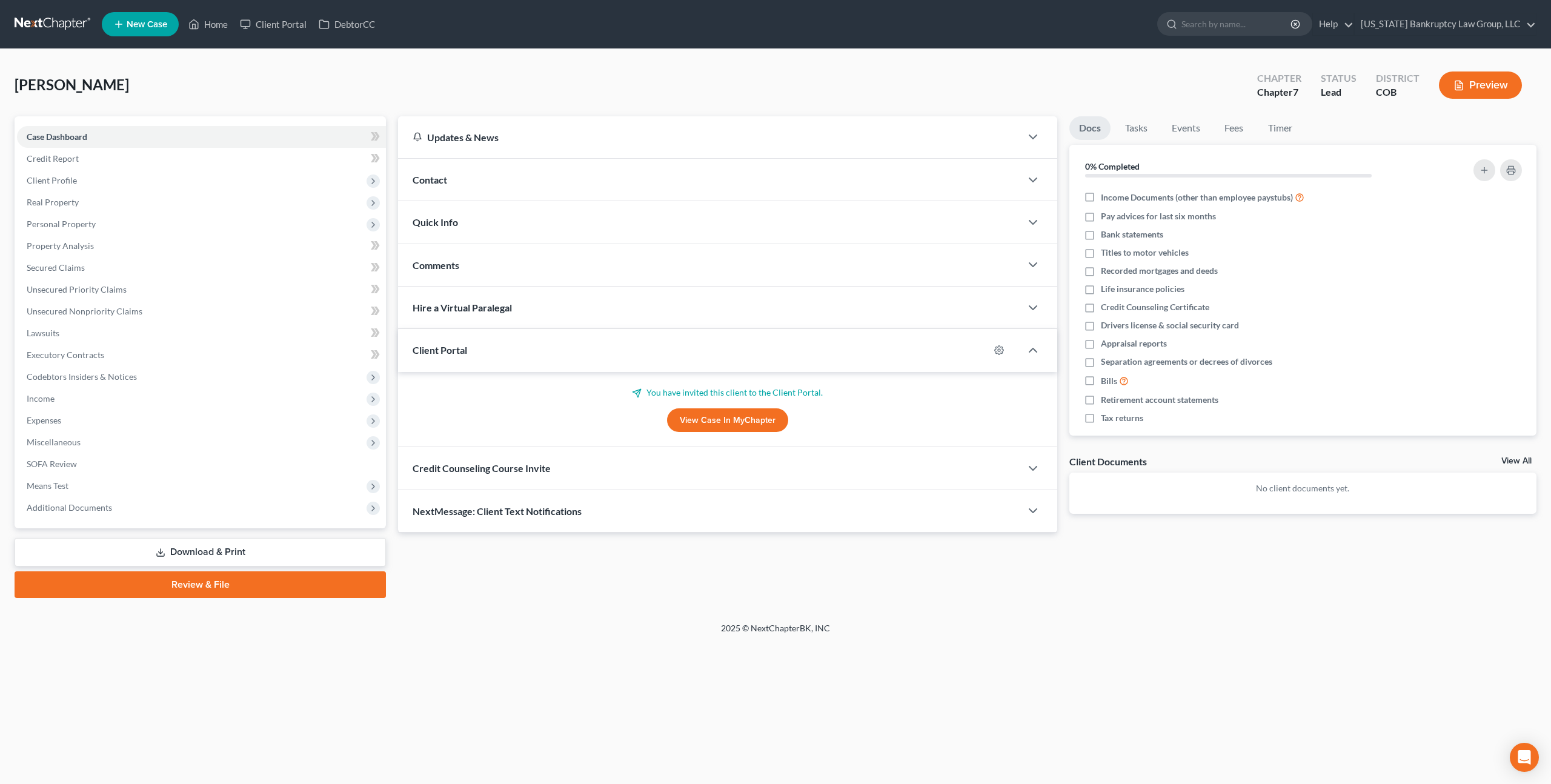
click at [601, 467] on div "Credit Counseling Course Invite" at bounding box center [709, 468] width 623 height 42
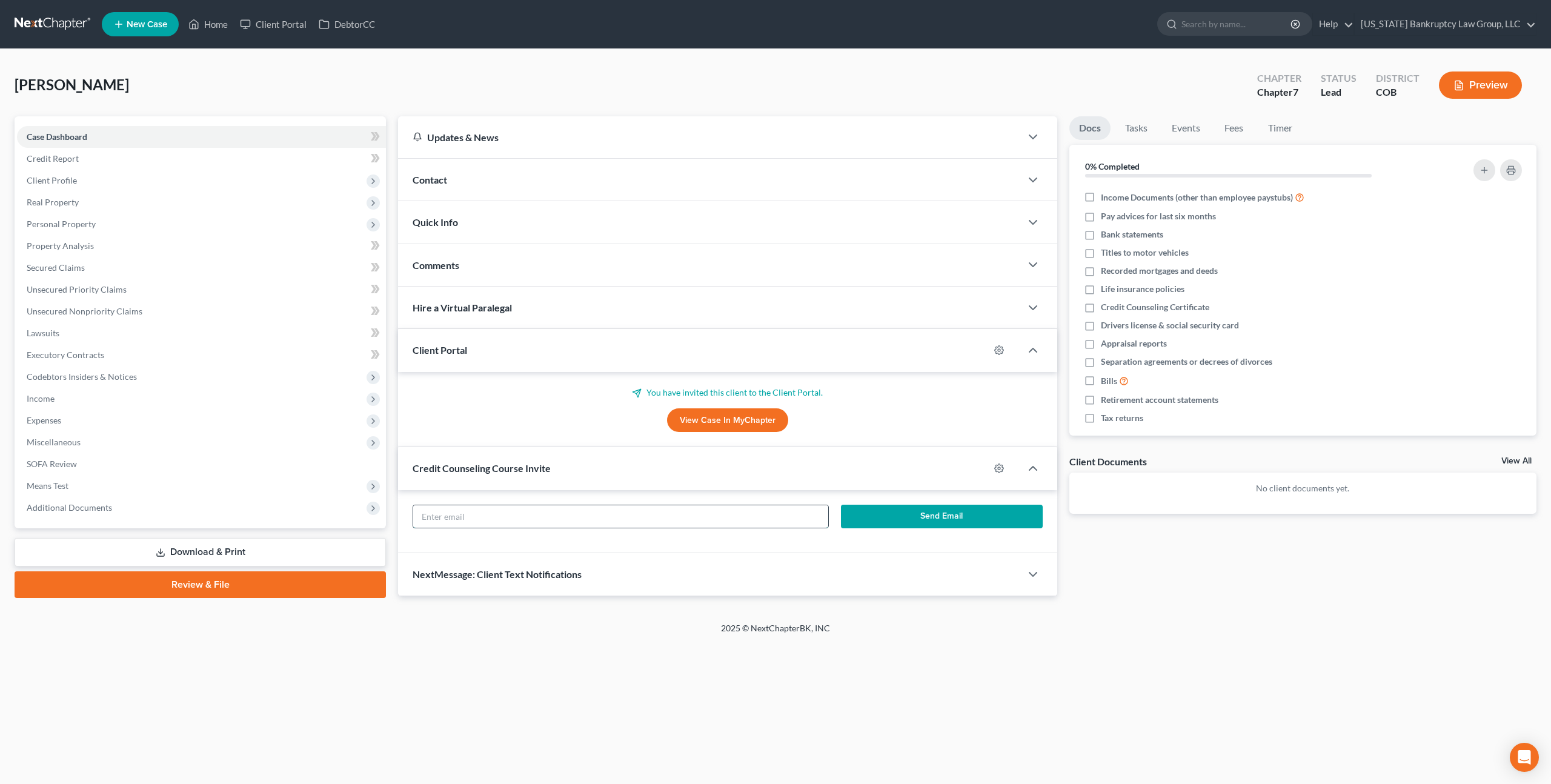
click at [610, 509] on input "text" at bounding box center [620, 517] width 415 height 23
paste input "mmaddox0904@hotmail.com"
type input "mmaddox0904@hotmail.com"
click at [884, 513] on button "Send Email" at bounding box center [941, 517] width 202 height 24
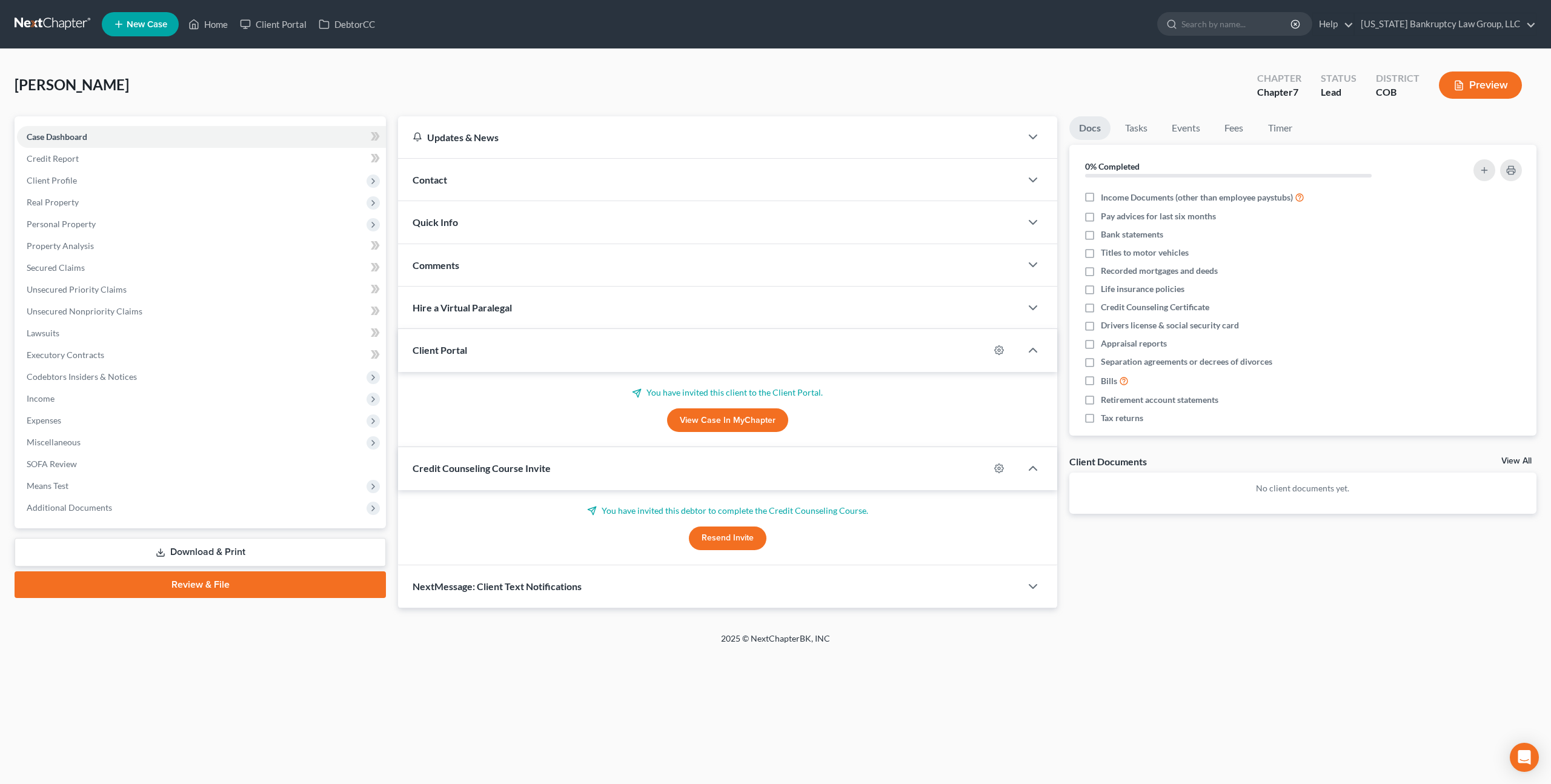
click at [67, 23] on link at bounding box center [53, 24] width 78 height 22
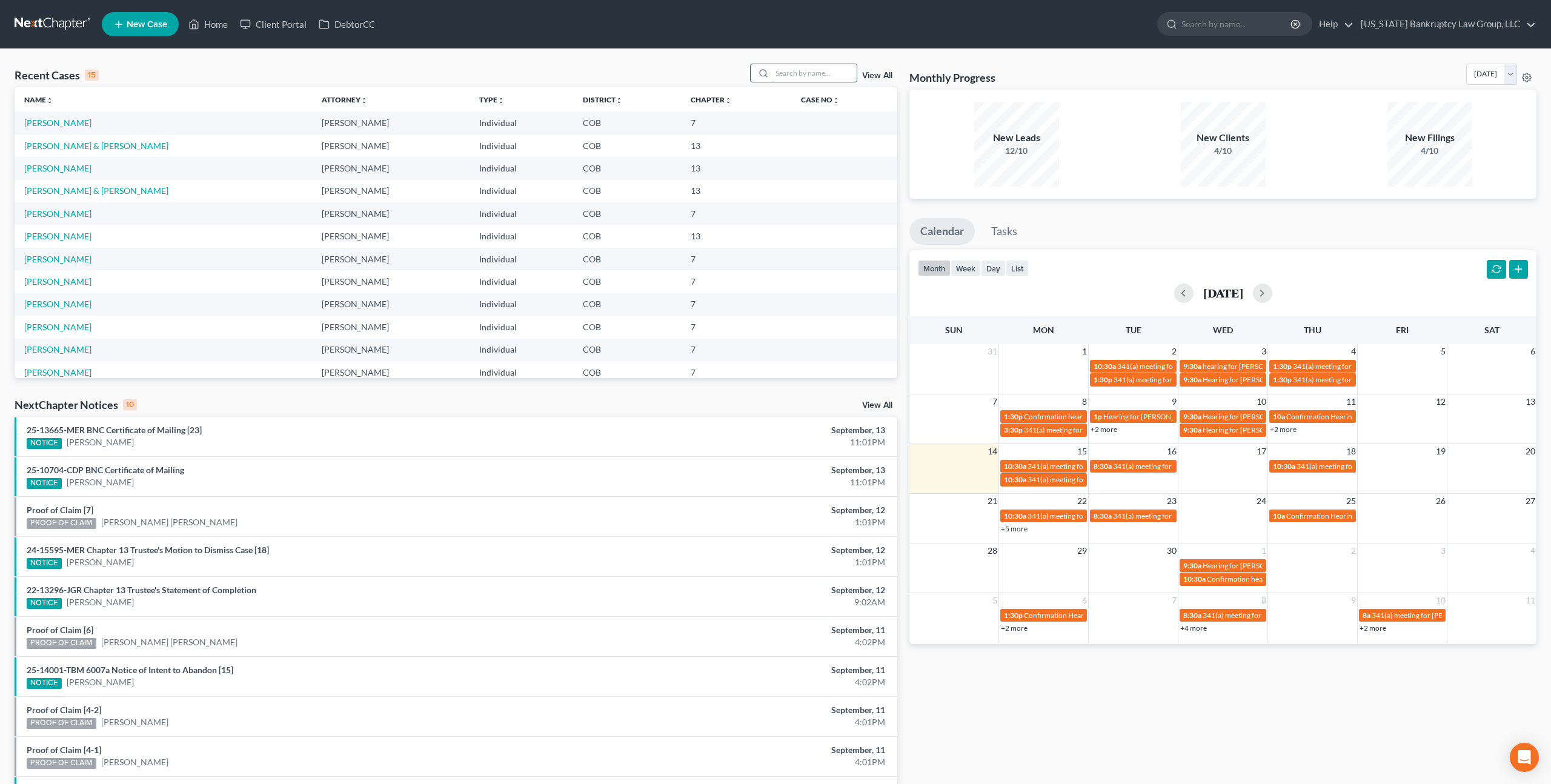
click at [810, 76] on input "search" at bounding box center [814, 73] width 84 height 18
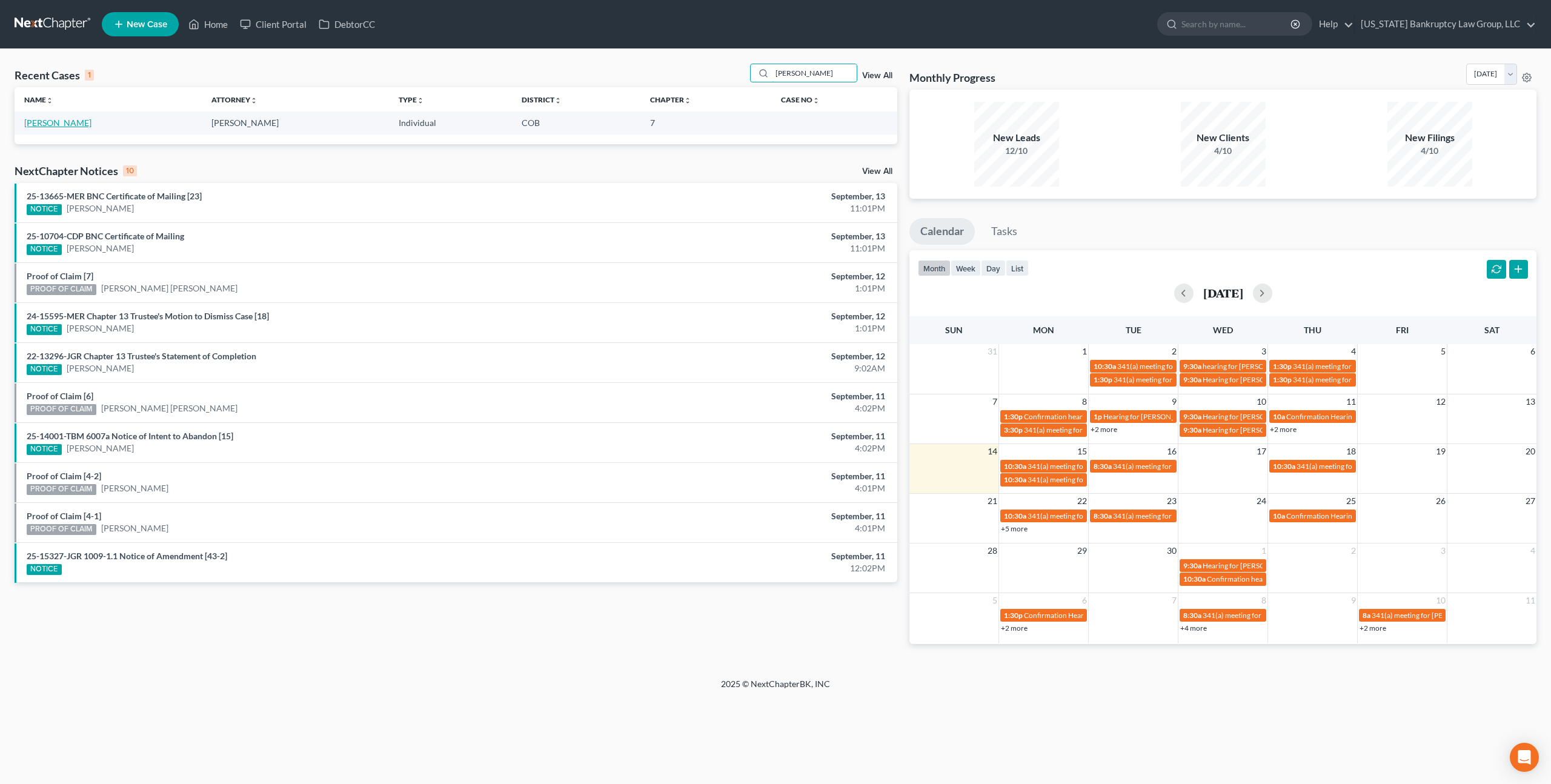
type input "[PERSON_NAME]"
click at [73, 124] on link "[PERSON_NAME]" at bounding box center [58, 123] width 67 height 10
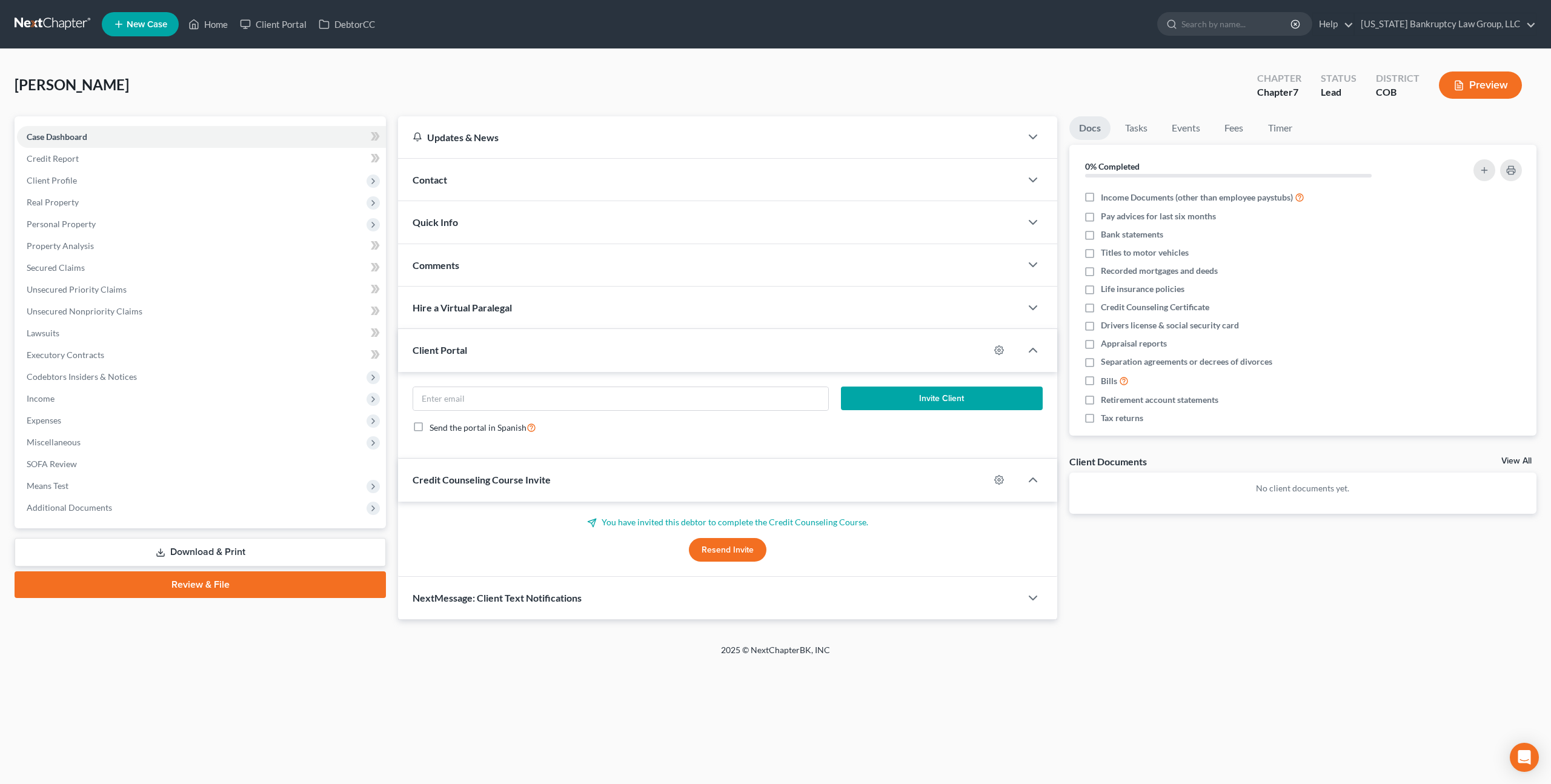
click at [707, 547] on button "Resend Invite" at bounding box center [727, 550] width 78 height 24
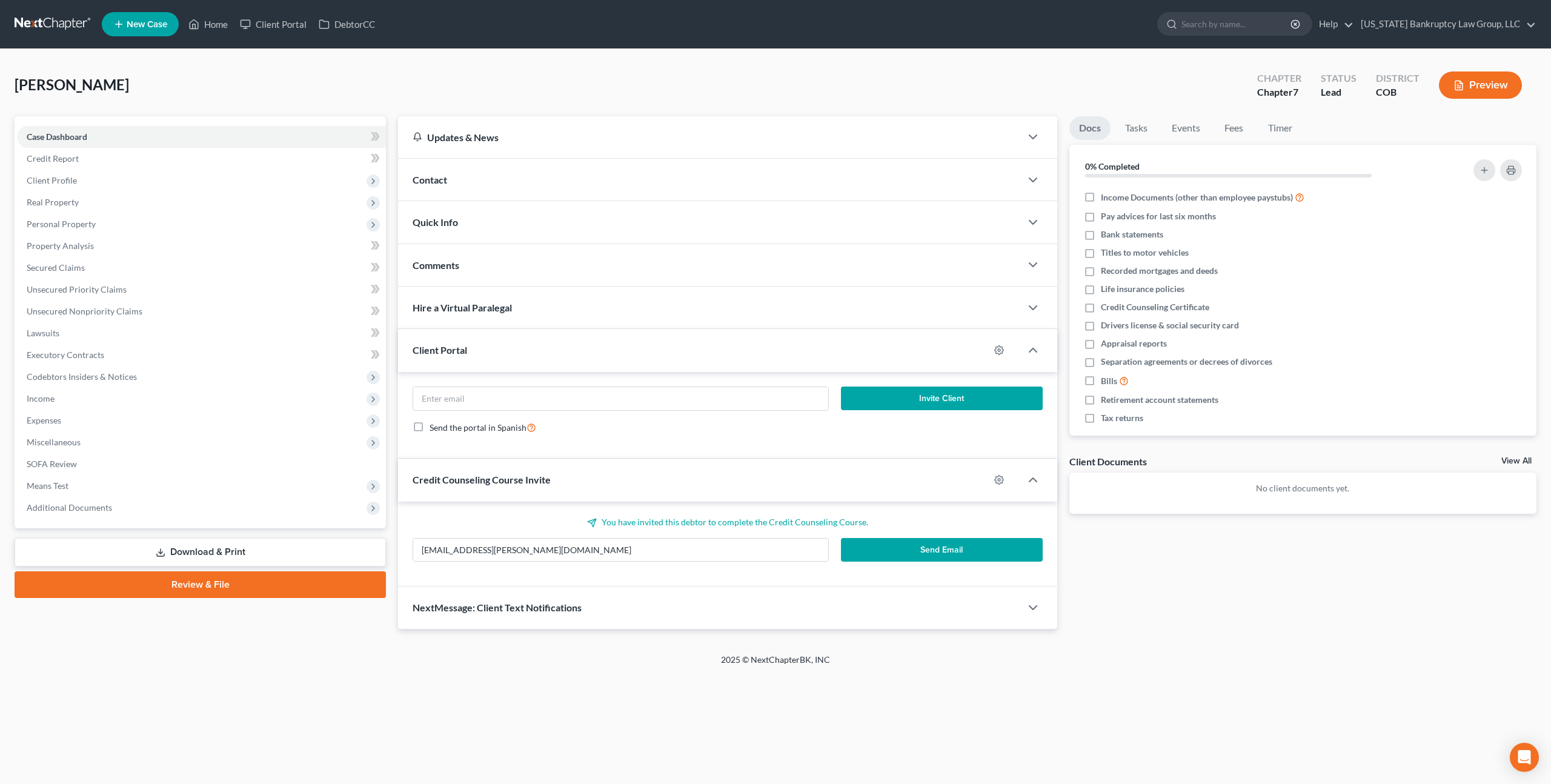
click at [880, 547] on button "Send Email" at bounding box center [941, 550] width 202 height 24
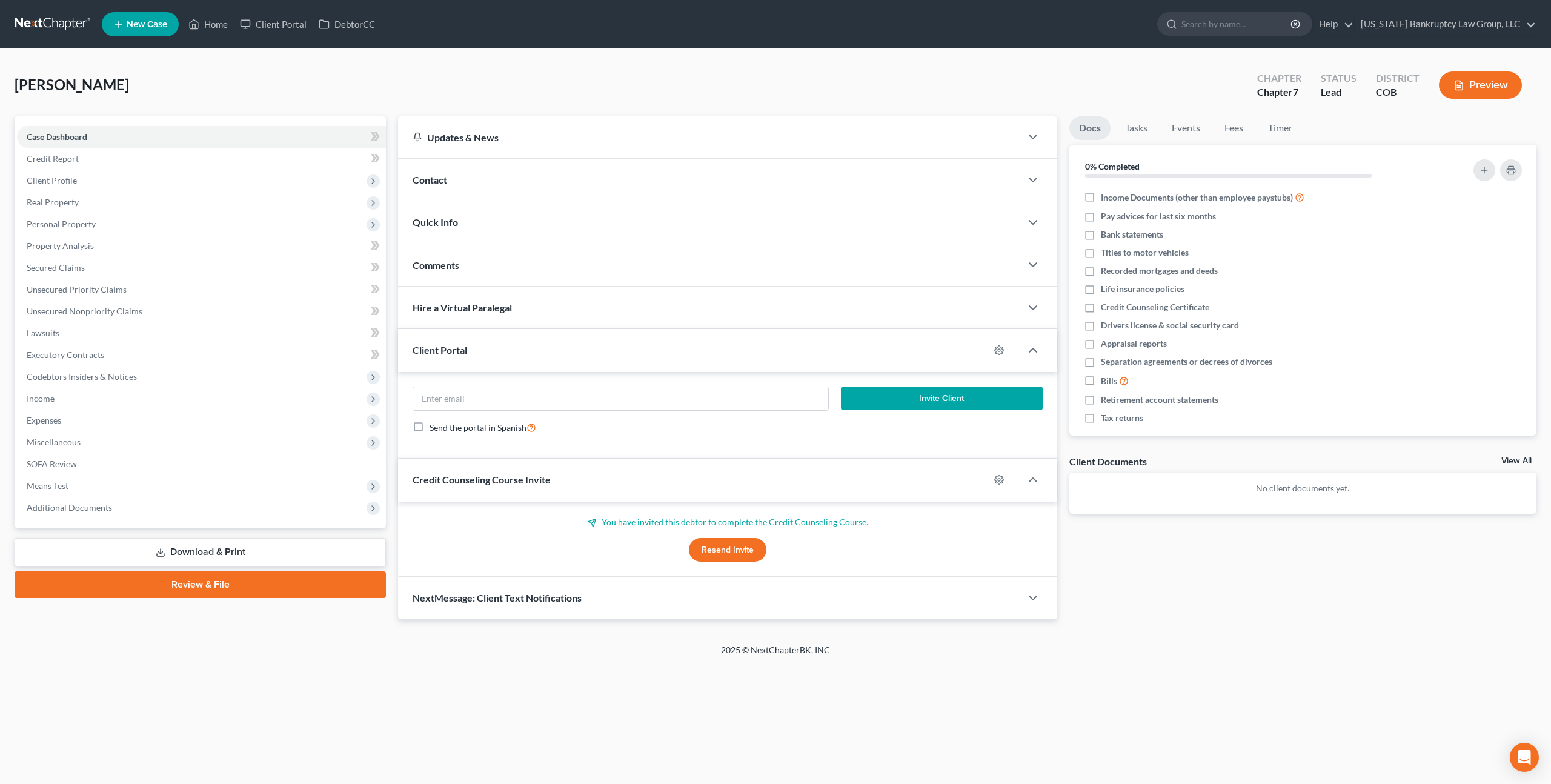
click at [60, 18] on link at bounding box center [53, 24] width 78 height 22
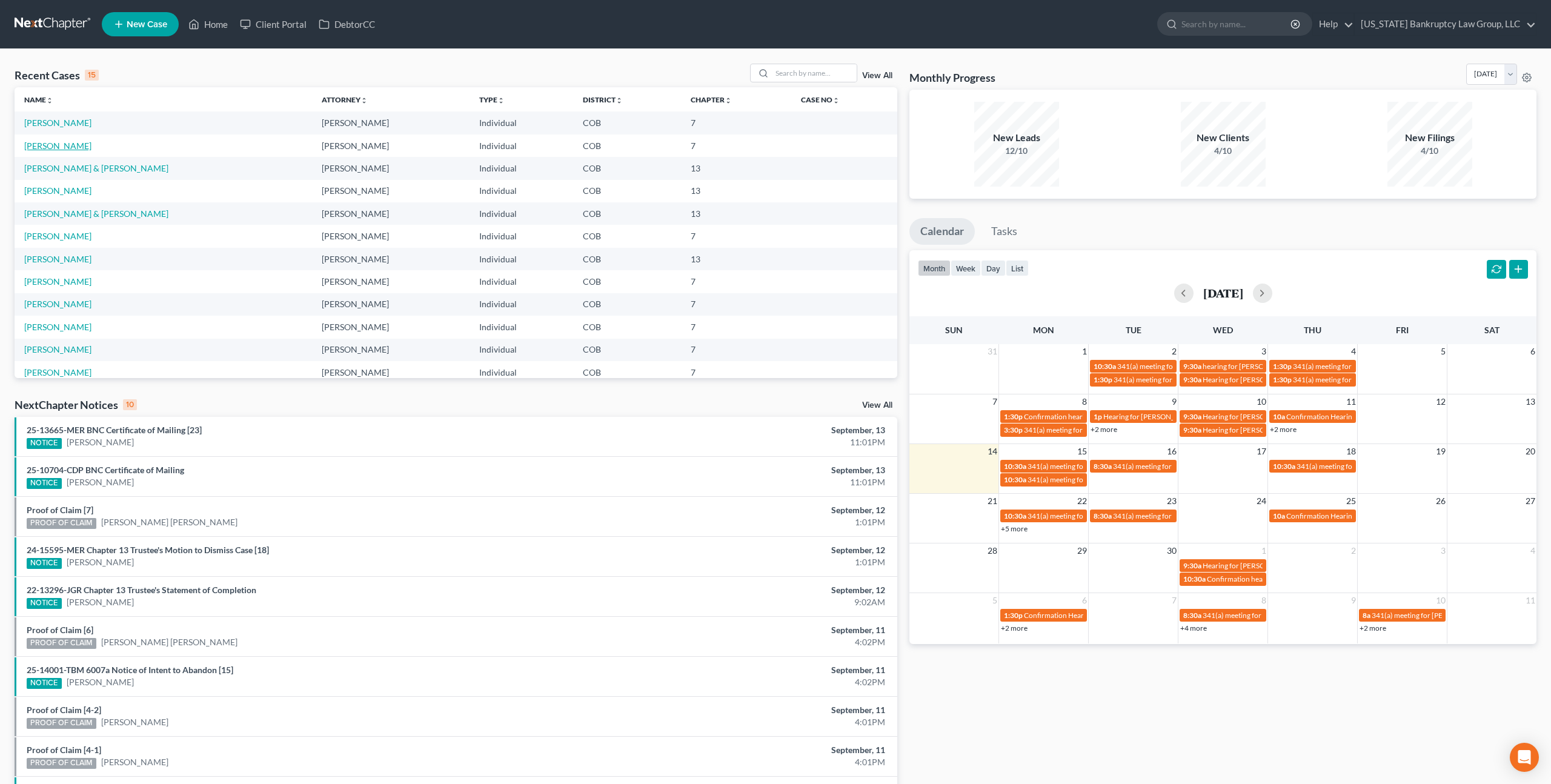
click at [82, 144] on link "[PERSON_NAME]" at bounding box center [58, 145] width 67 height 10
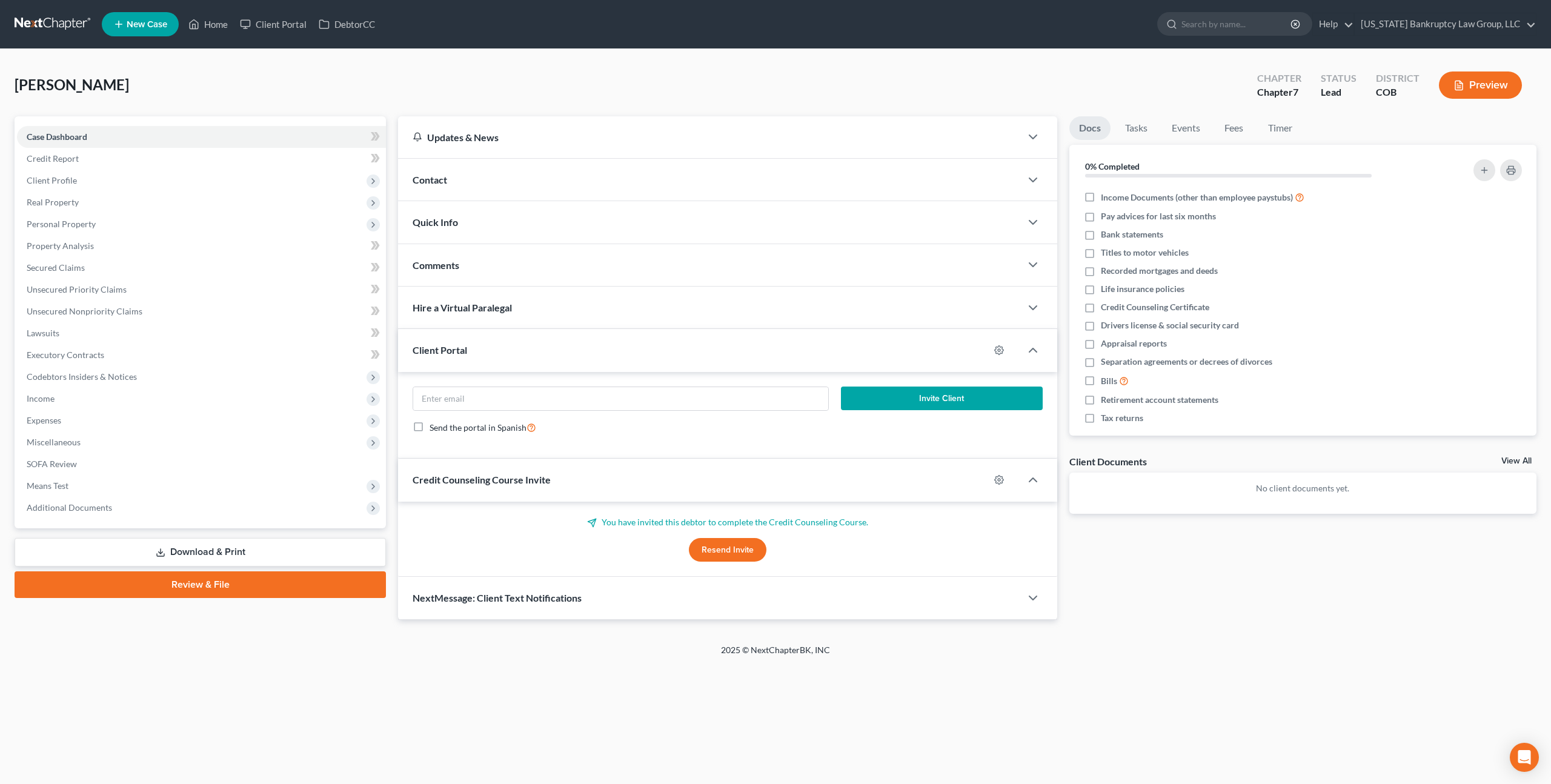
click at [487, 186] on div "Contact" at bounding box center [709, 180] width 623 height 42
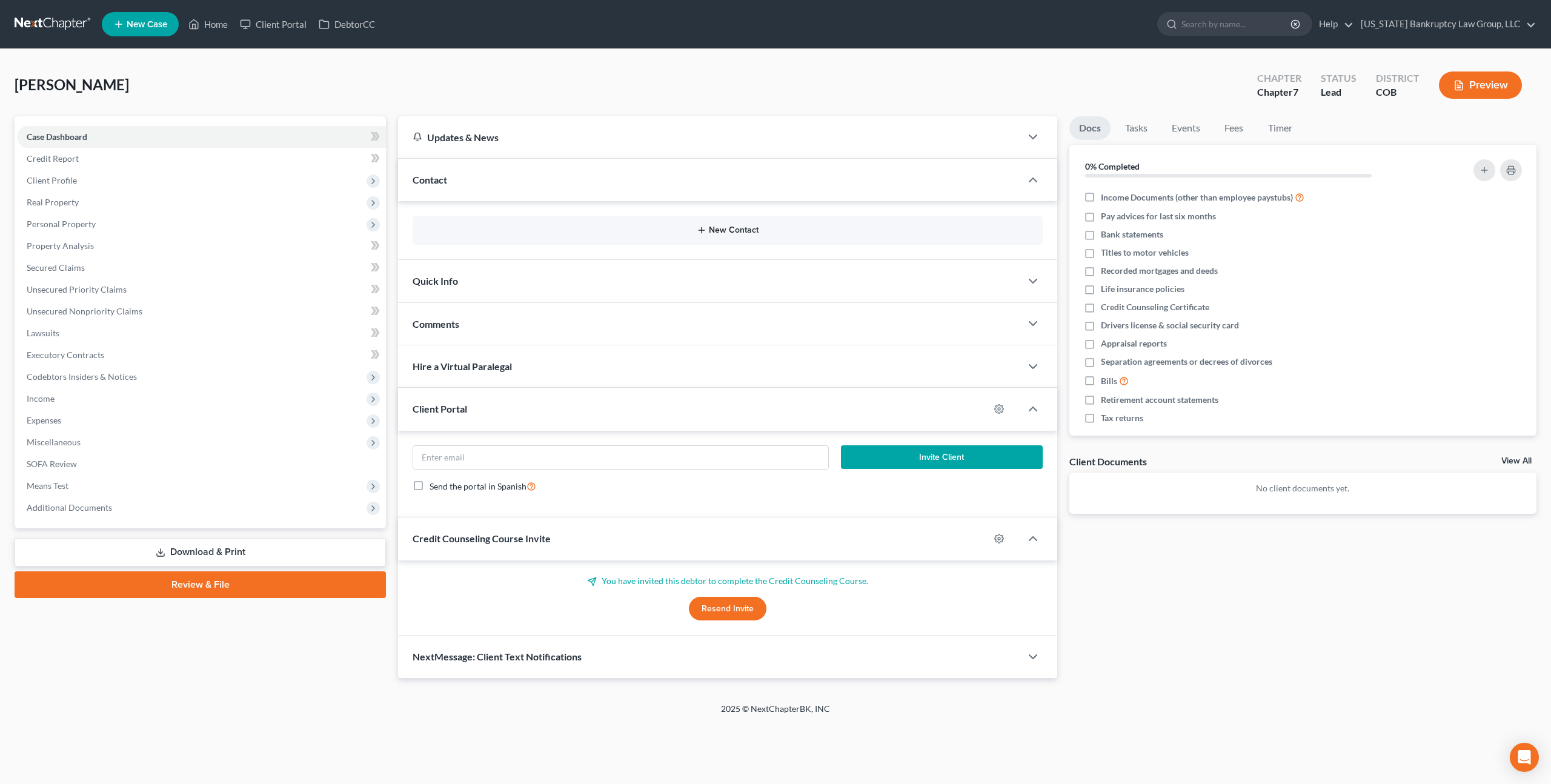
click at [718, 233] on button "New Contact" at bounding box center [727, 231] width 610 height 10
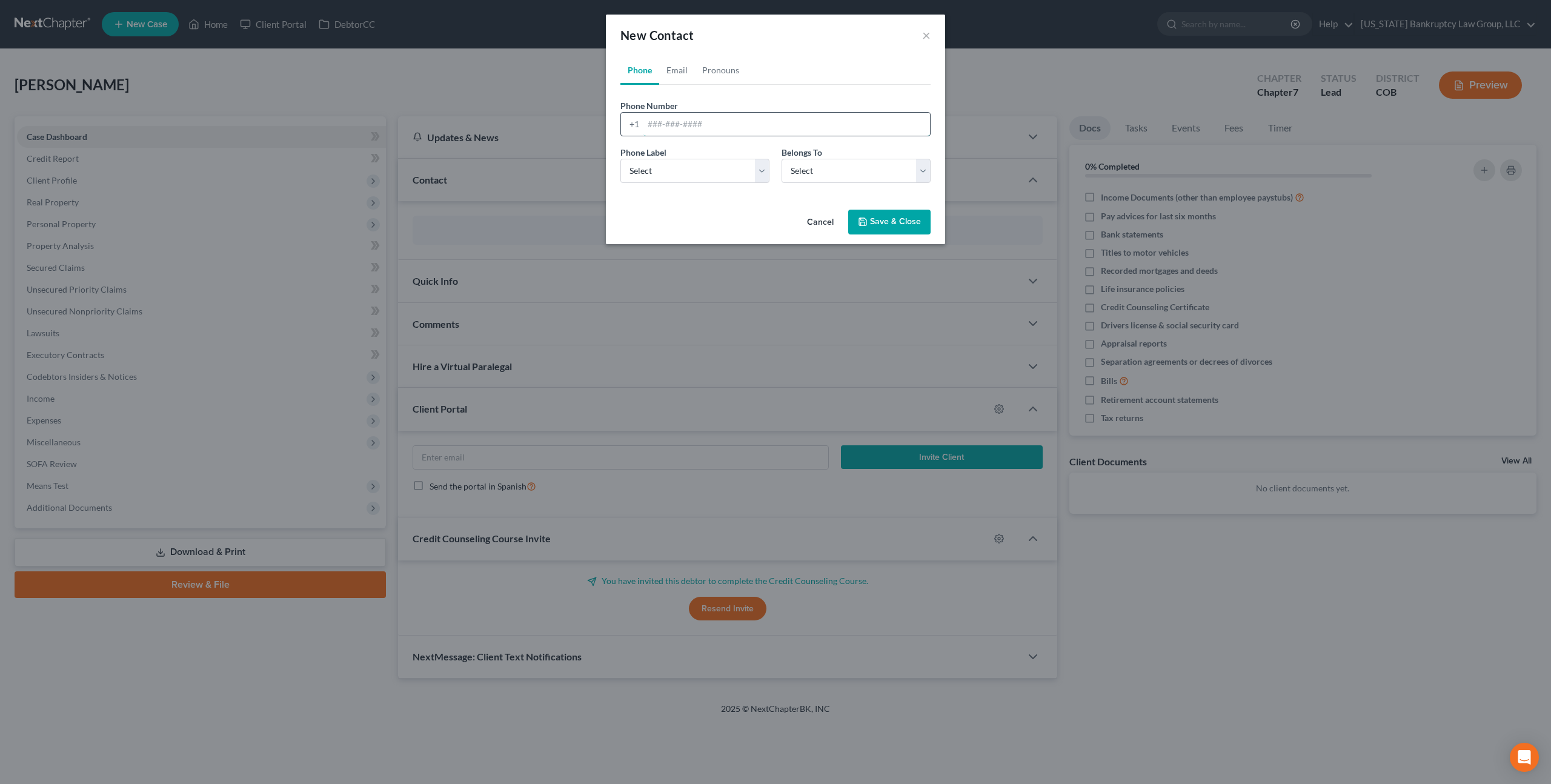
click at [690, 125] on input "tel" at bounding box center [787, 125] width 287 height 23
paste input "(720) 234-4204"
type input "(720) 234-4204"
click at [760, 175] on select "Select Mobile Home Work Other" at bounding box center [695, 171] width 149 height 24
select select "0"
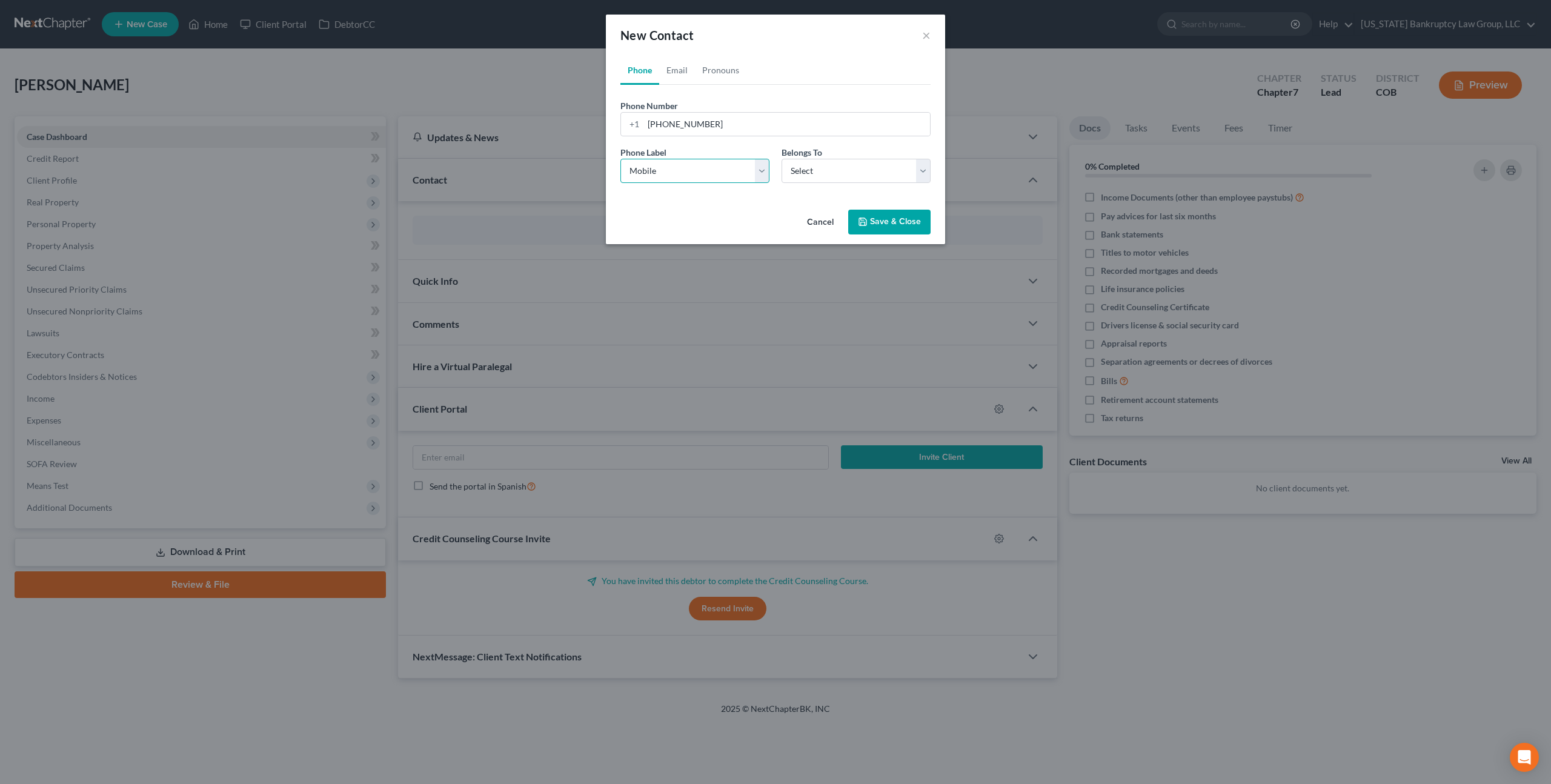
click at [620, 159] on select "Select Mobile Home Work Other" at bounding box center [695, 171] width 149 height 24
click at [800, 174] on select "Select Client Other" at bounding box center [856, 171] width 149 height 24
select select "0"
click at [782, 159] on select "Select Client Other" at bounding box center [856, 171] width 149 height 24
click at [870, 219] on button "Save & Close" at bounding box center [890, 222] width 83 height 25
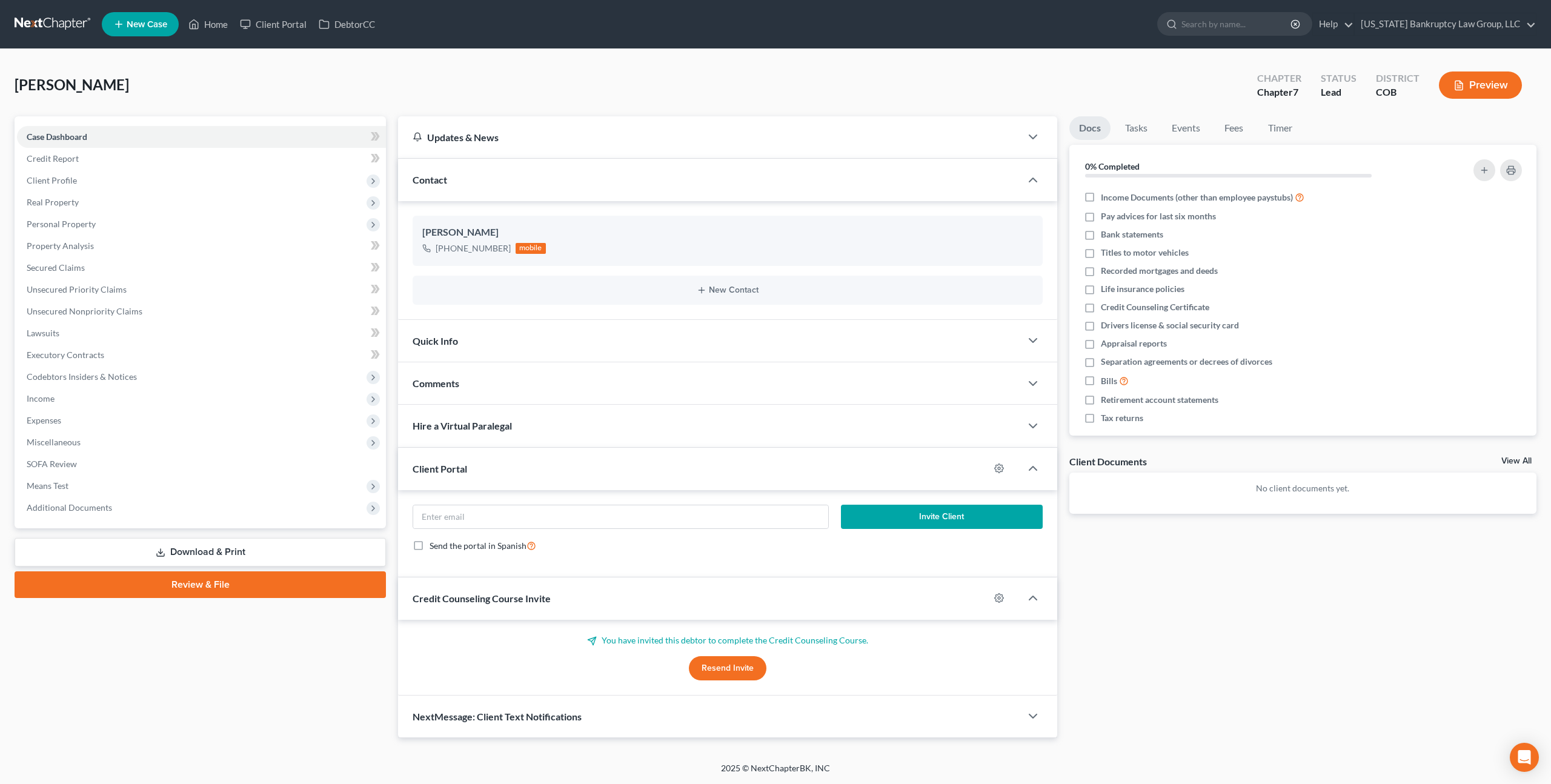
click at [74, 28] on link at bounding box center [53, 24] width 78 height 22
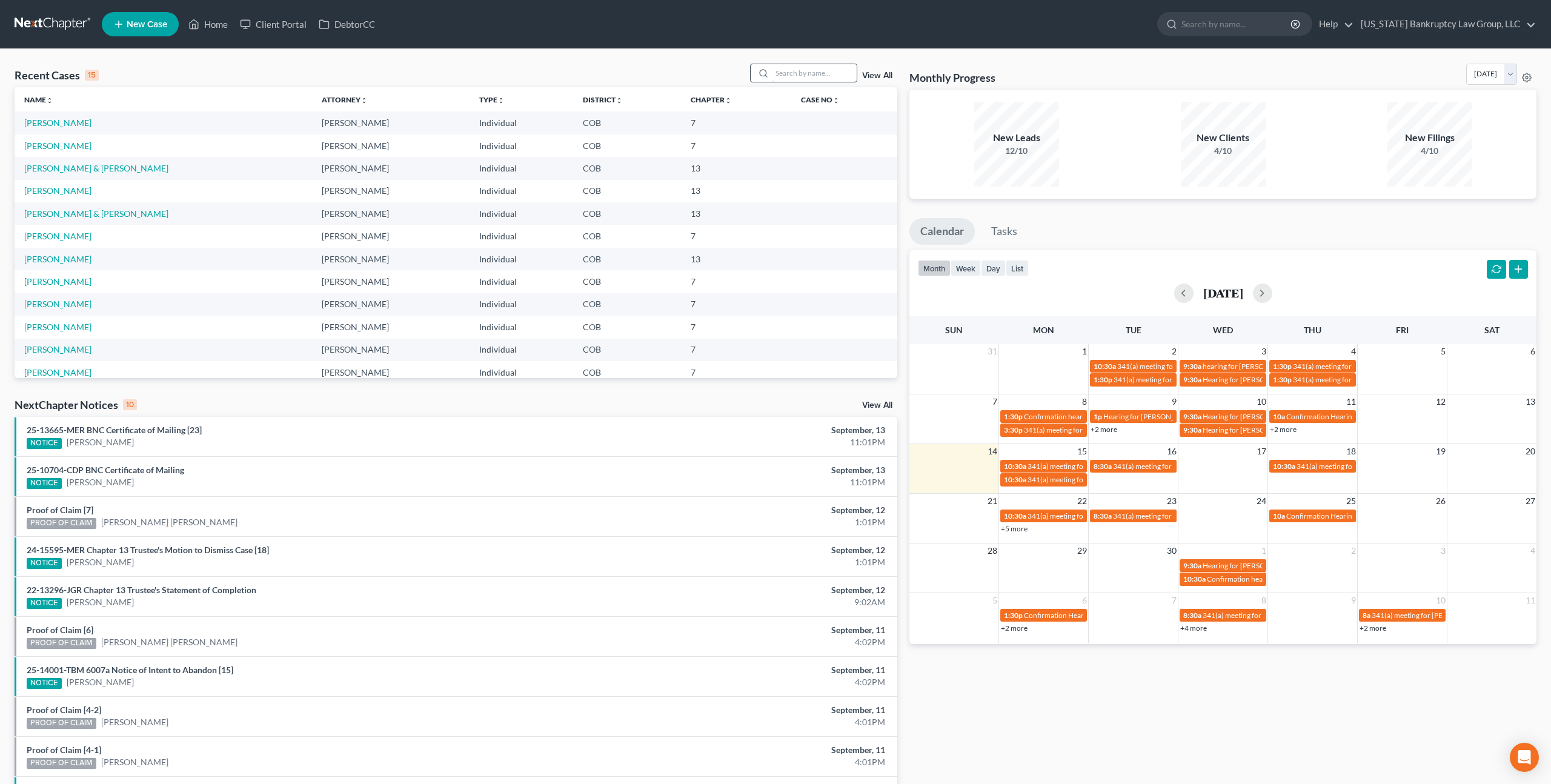
click at [804, 74] on input "search" at bounding box center [814, 73] width 84 height 18
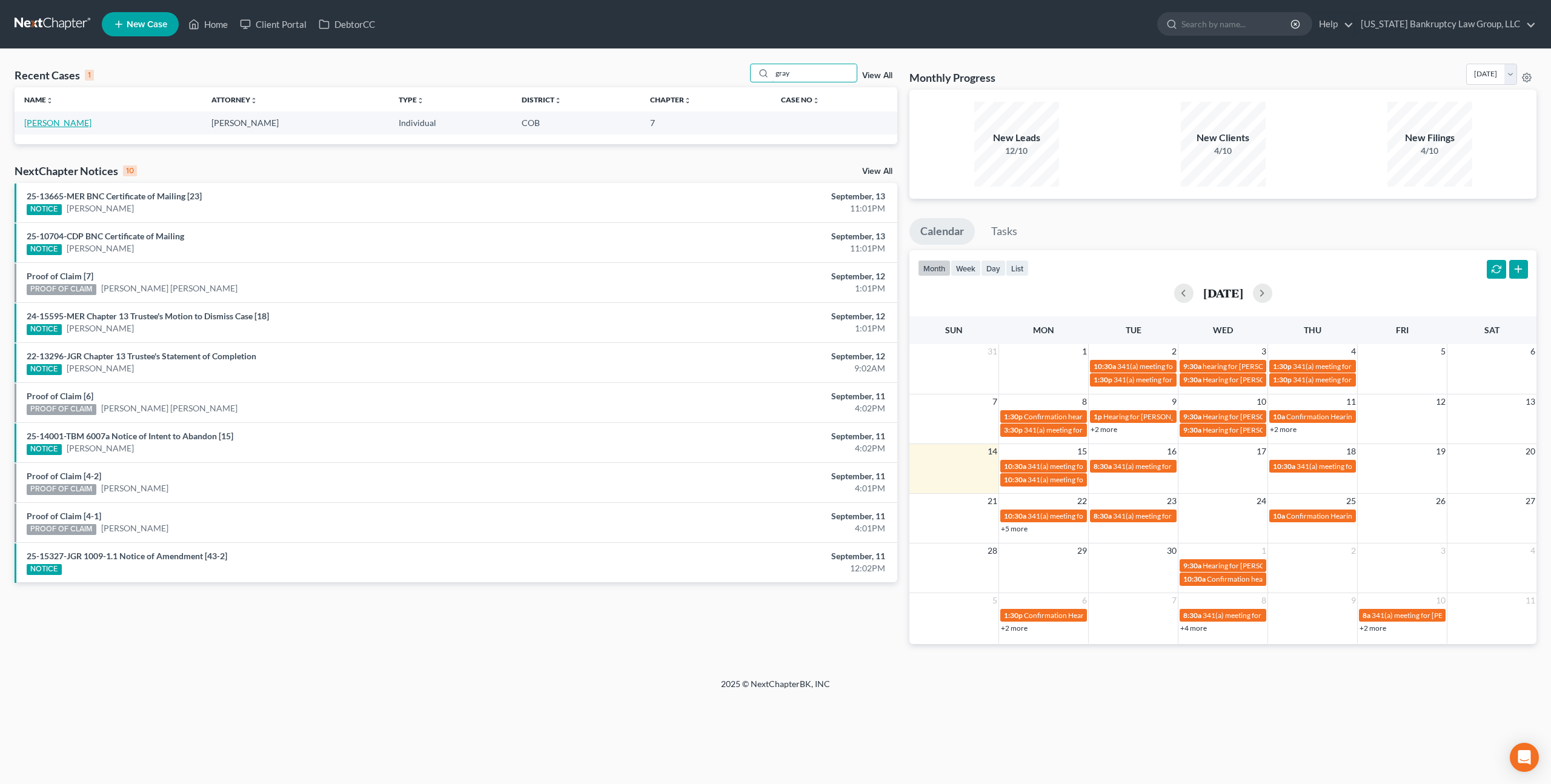
type input "gray"
click at [55, 125] on link "[PERSON_NAME]" at bounding box center [58, 123] width 67 height 10
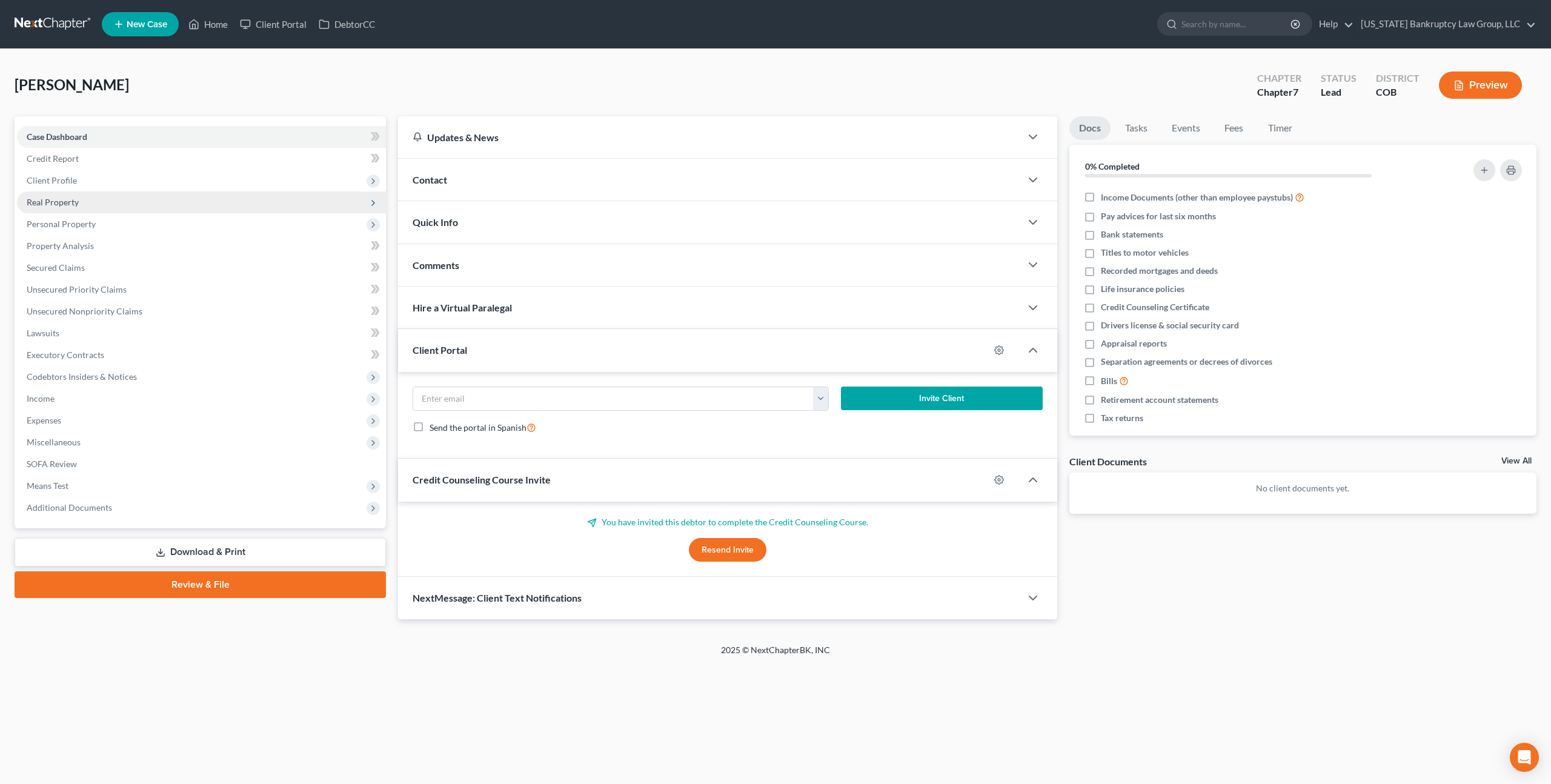
click at [71, 206] on span "Real Property" at bounding box center [53, 202] width 52 height 10
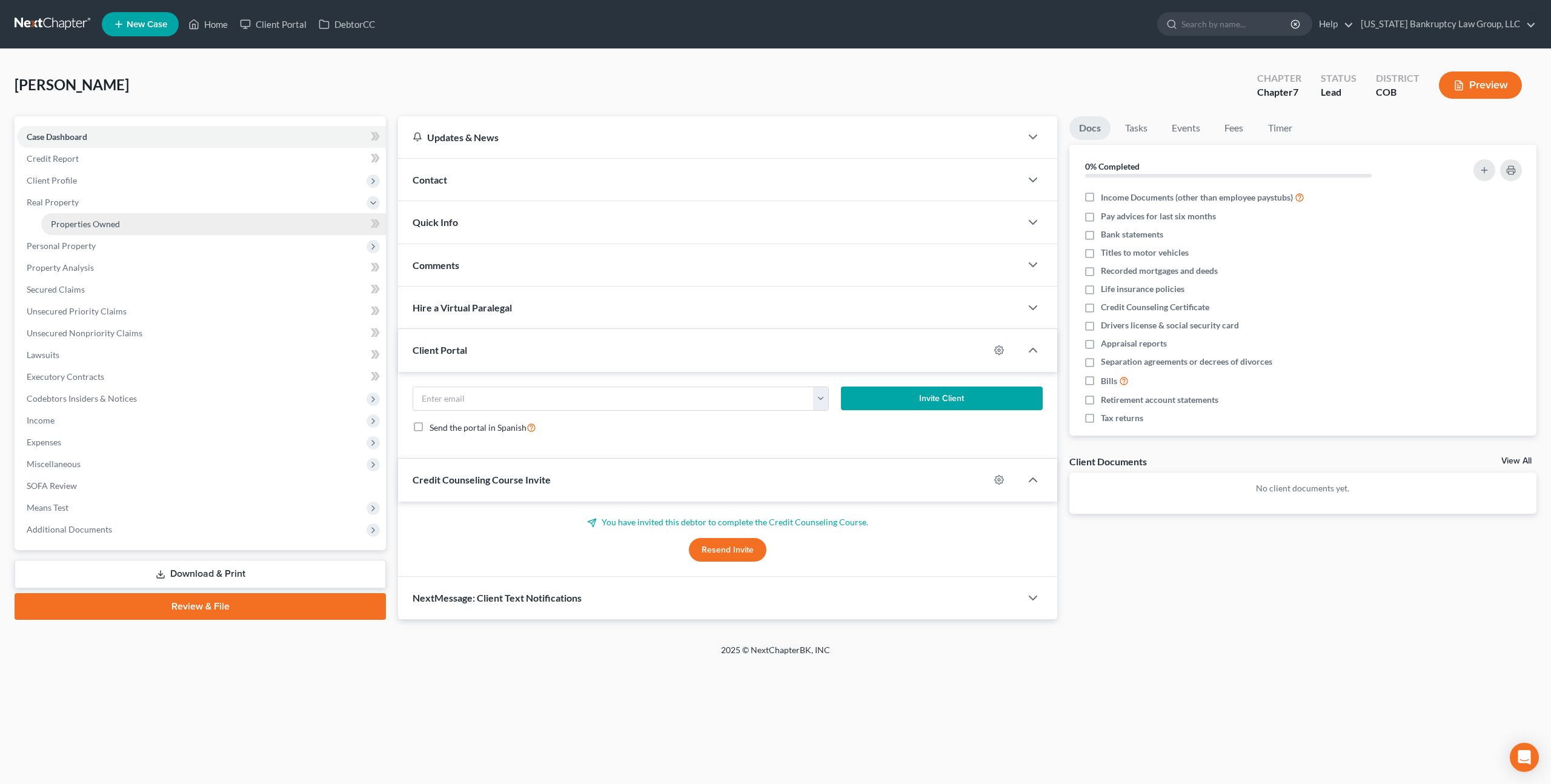
click at [76, 228] on link "Properties Owned" at bounding box center [213, 224] width 344 height 22
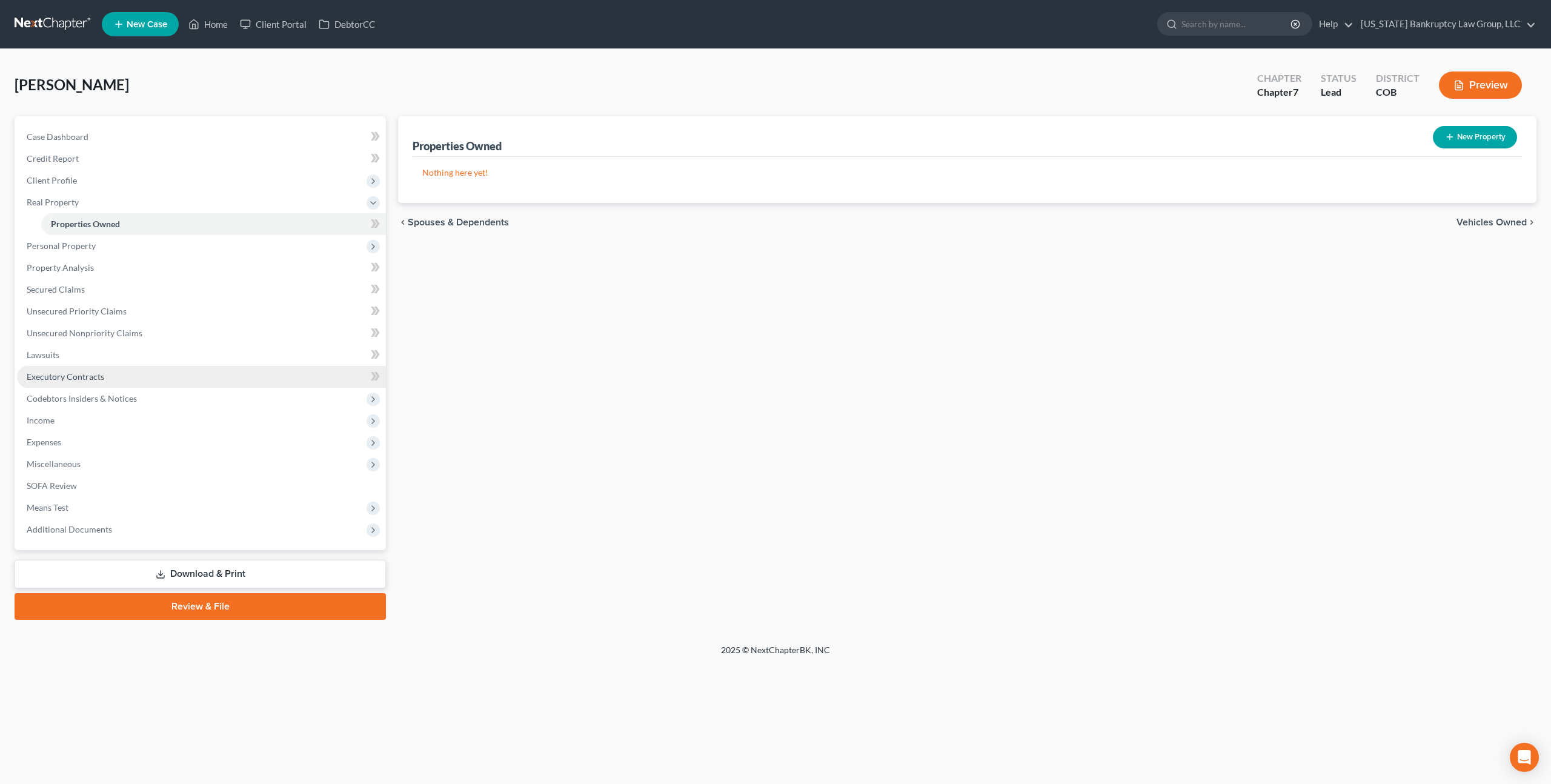
click at [58, 379] on span "Executory Contracts" at bounding box center [65, 376] width 78 height 10
